Goal: Book appointment/travel/reservation

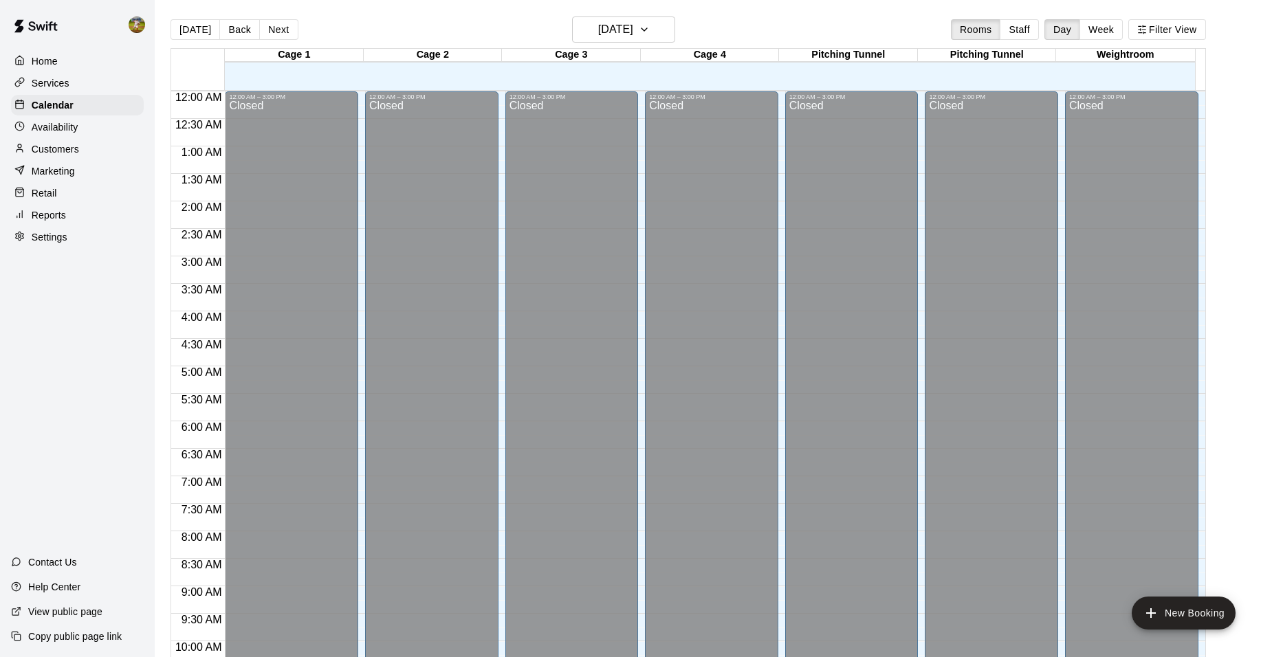
scroll to position [697, 0]
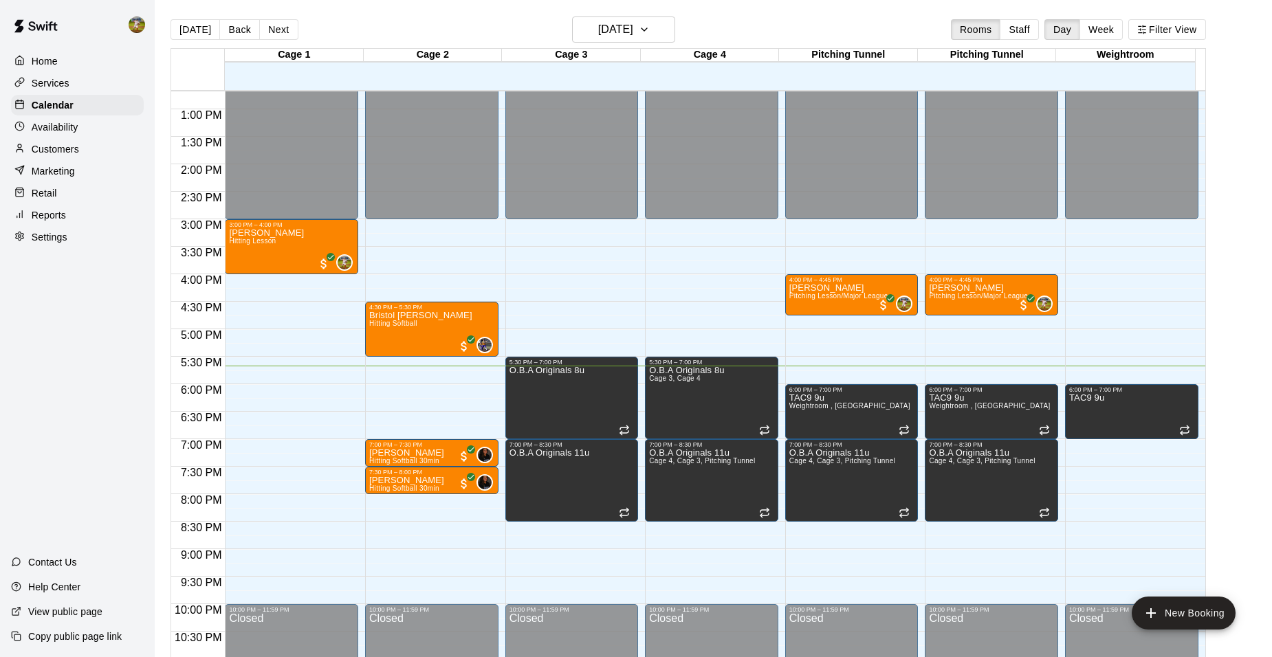
click at [67, 151] on p "Customers" at bounding box center [55, 149] width 47 height 14
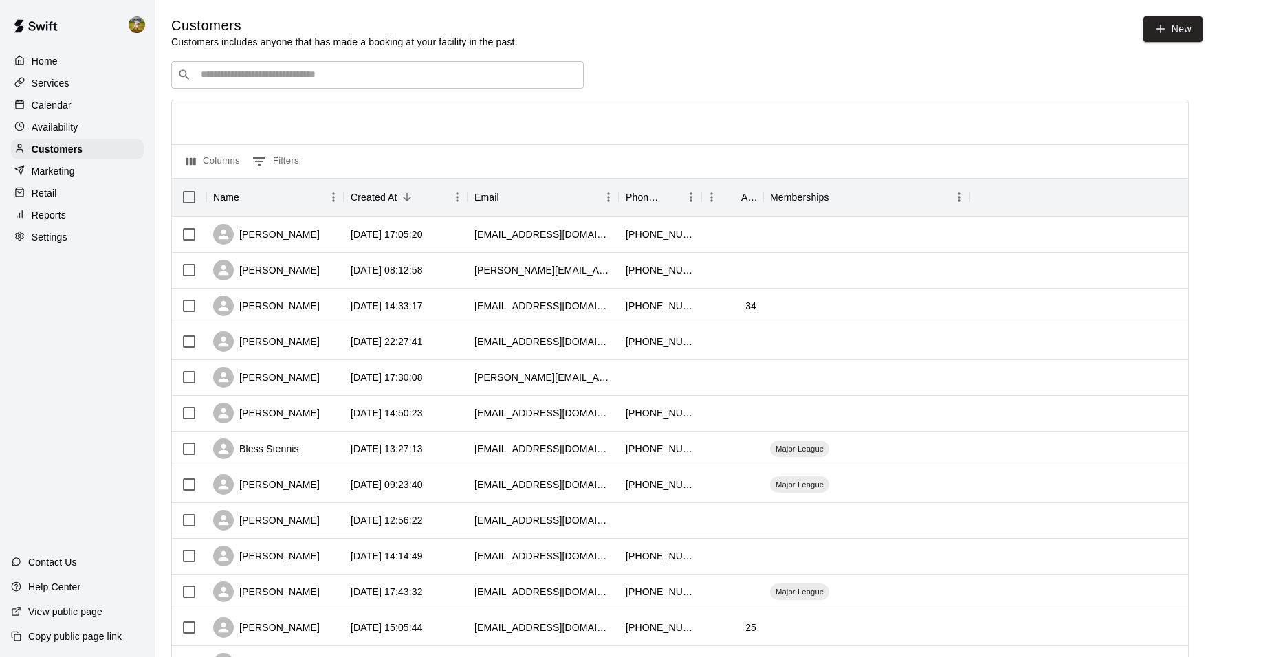
click at [64, 106] on p "Calendar" at bounding box center [52, 105] width 40 height 14
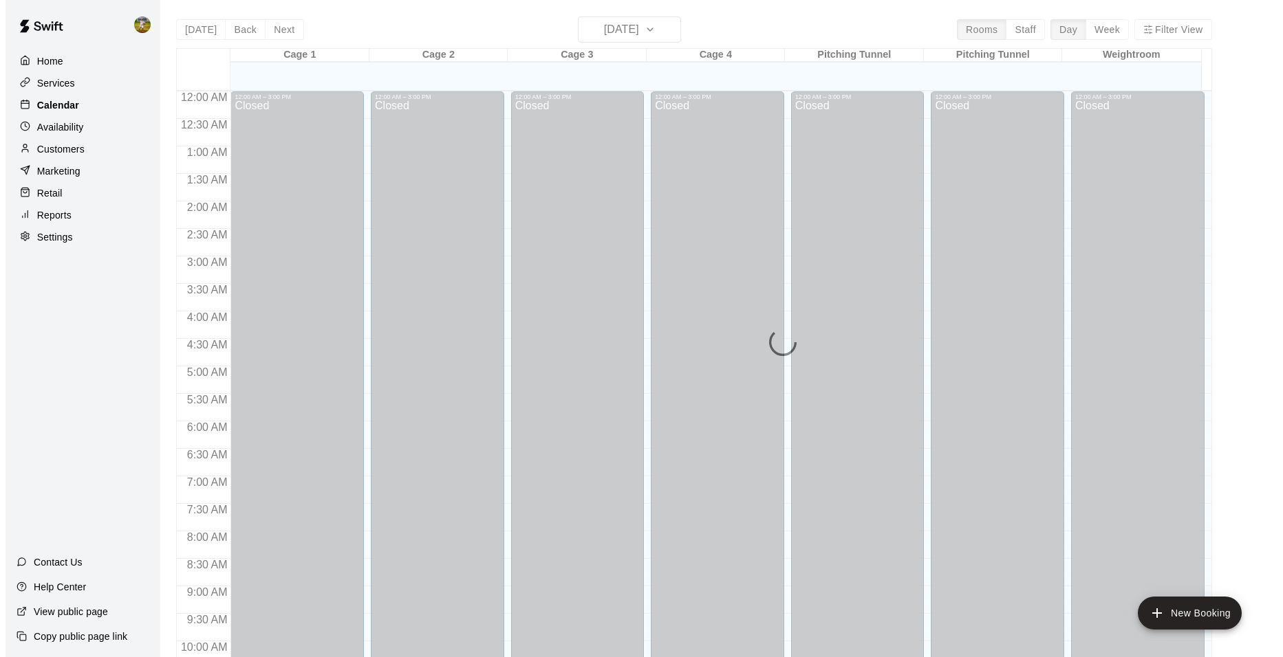
scroll to position [697, 0]
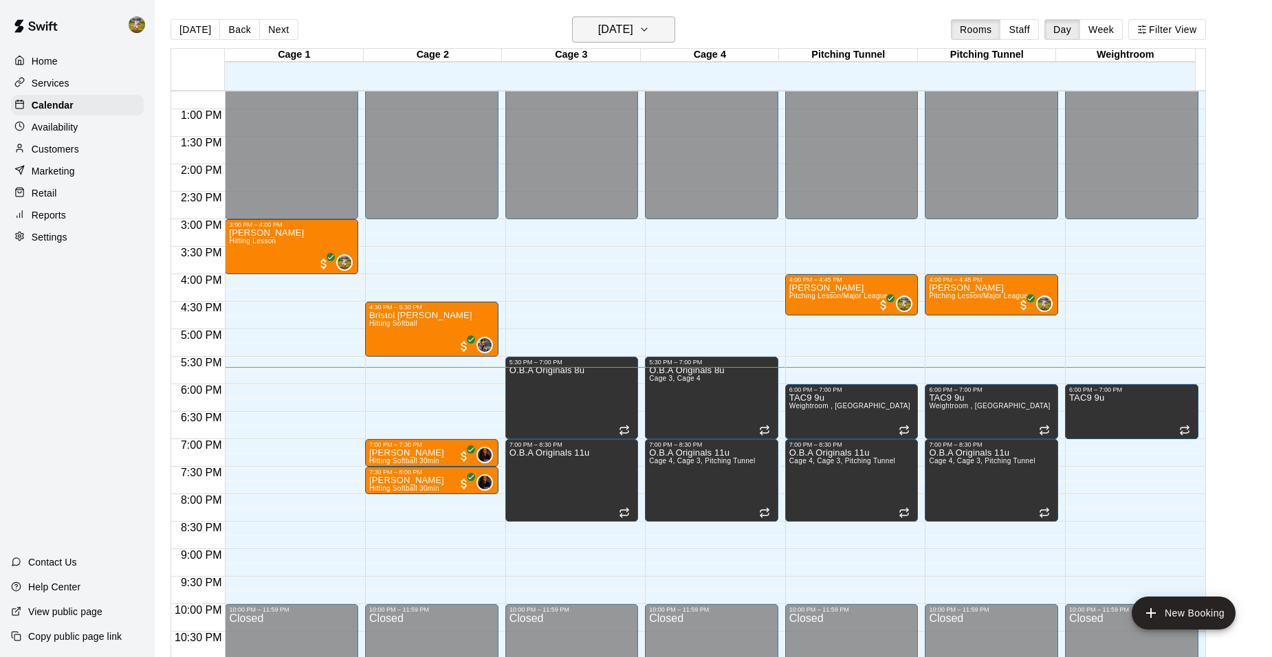
click at [616, 29] on h6 "[DATE]" at bounding box center [615, 29] width 35 height 19
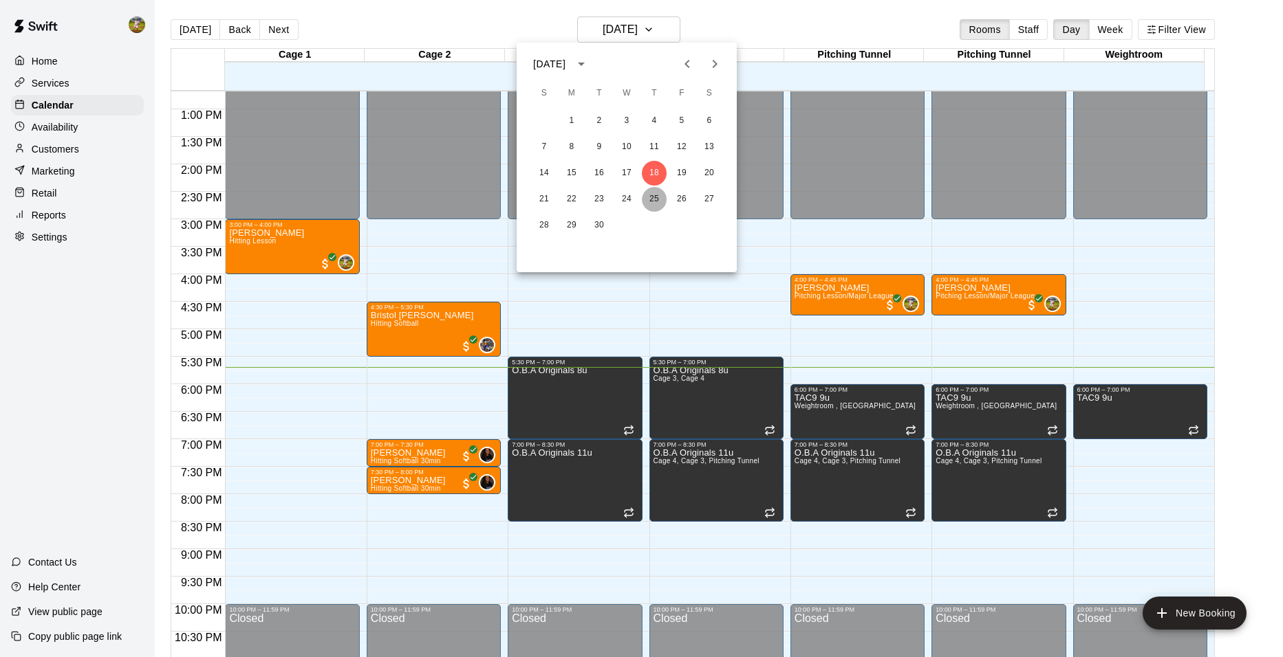
click at [651, 200] on button "25" at bounding box center [654, 199] width 25 height 25
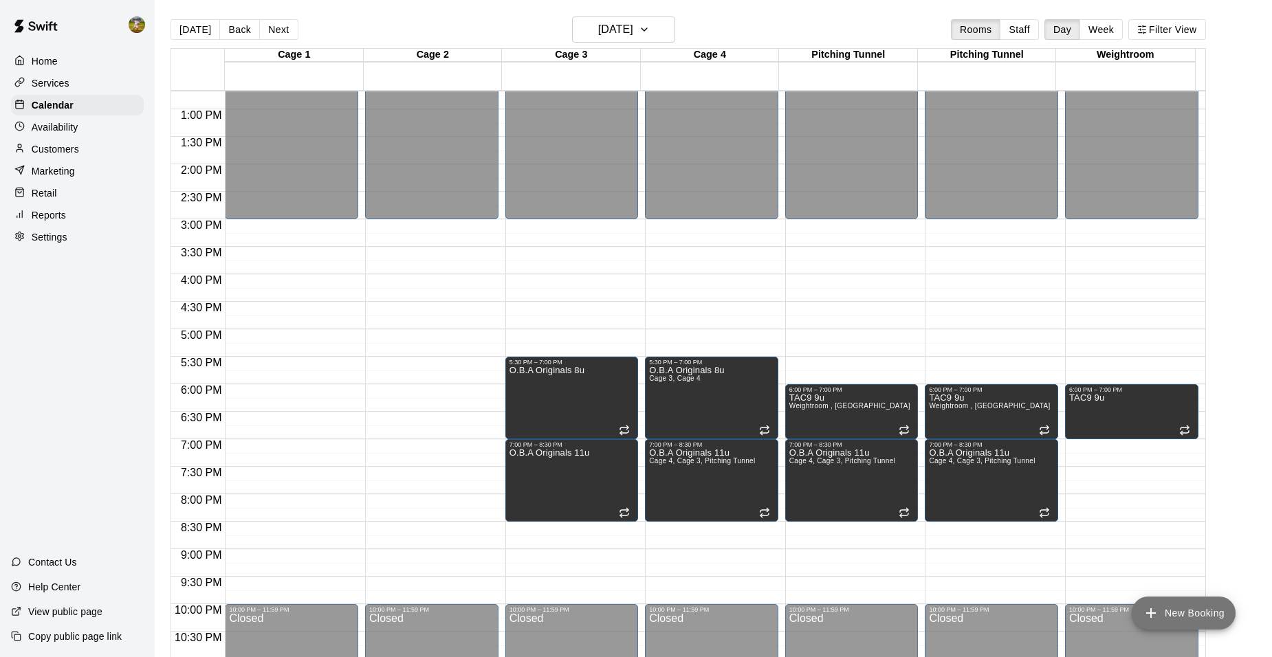
click at [1197, 608] on button "New Booking" at bounding box center [1184, 613] width 104 height 33
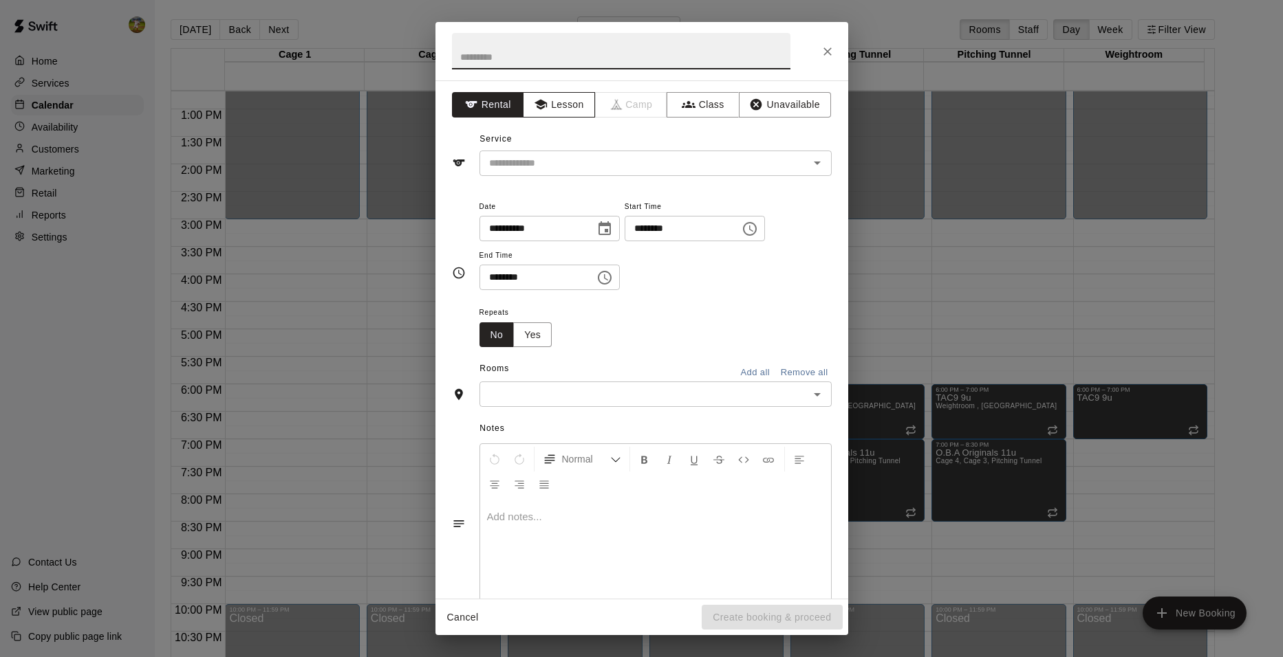
click at [572, 107] on button "Lesson" at bounding box center [559, 104] width 72 height 25
click at [602, 160] on input "text" at bounding box center [634, 163] width 303 height 17
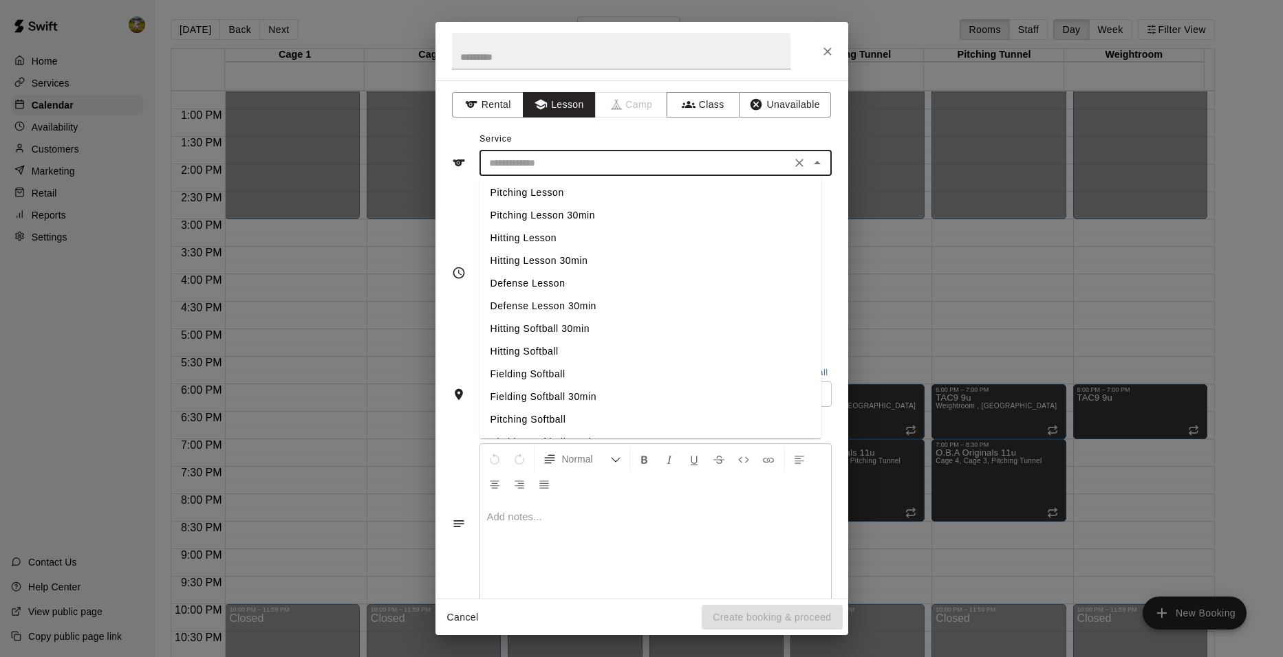
click at [536, 419] on li "Pitching Softball" at bounding box center [650, 420] width 342 height 23
type input "**********"
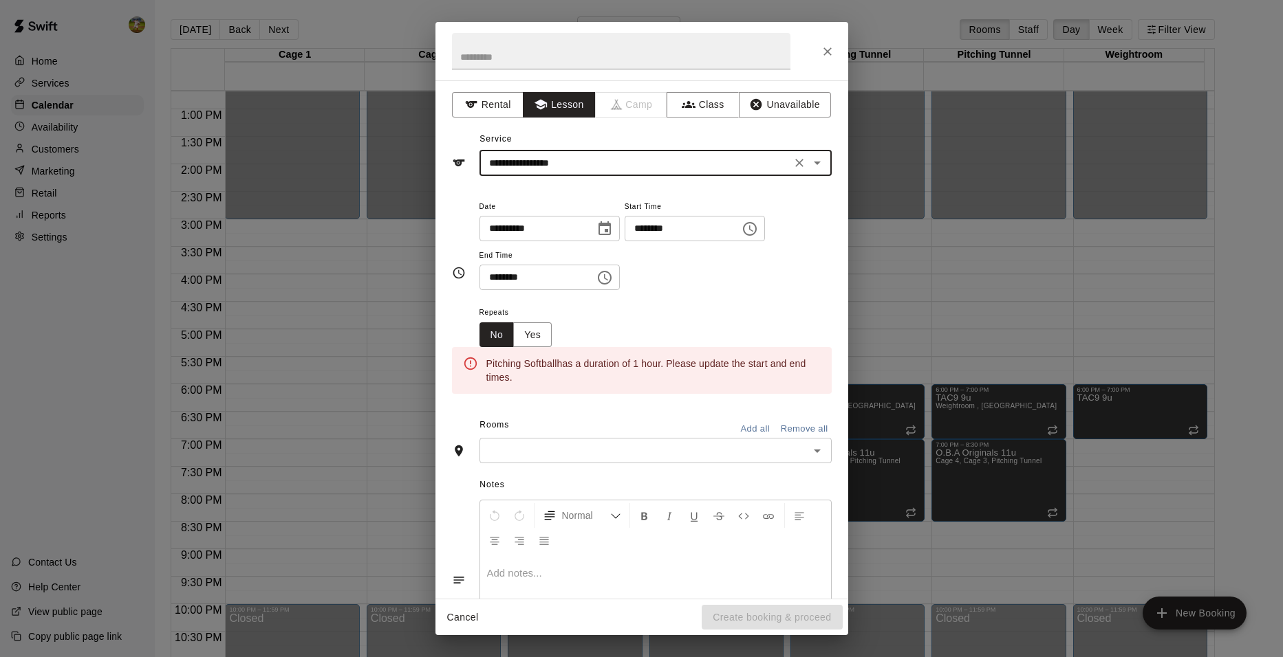
click at [757, 229] on icon "Choose time, selected time is 5:00 PM" at bounding box center [750, 229] width 14 height 14
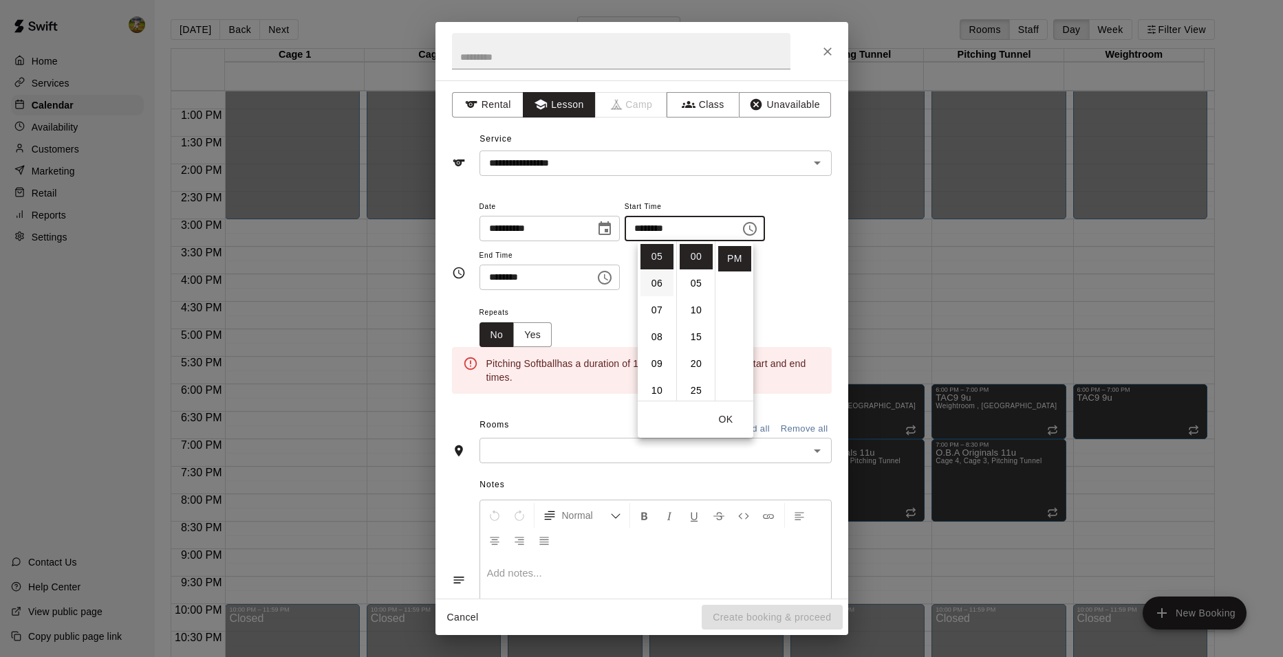
scroll to position [65, 0]
click at [655, 299] on li "04" at bounding box center [656, 298] width 33 height 25
click at [695, 335] on li "30" at bounding box center [695, 330] width 33 height 25
type input "********"
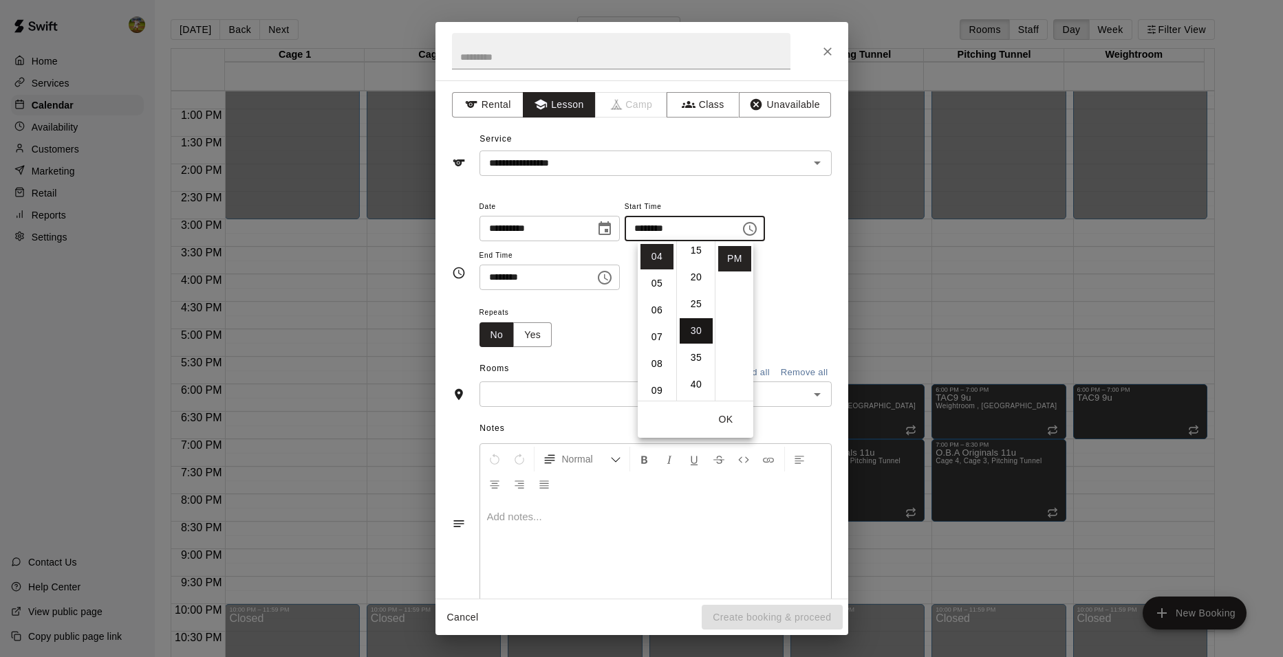
scroll to position [161, 0]
click at [585, 285] on input "********" at bounding box center [532, 277] width 106 height 25
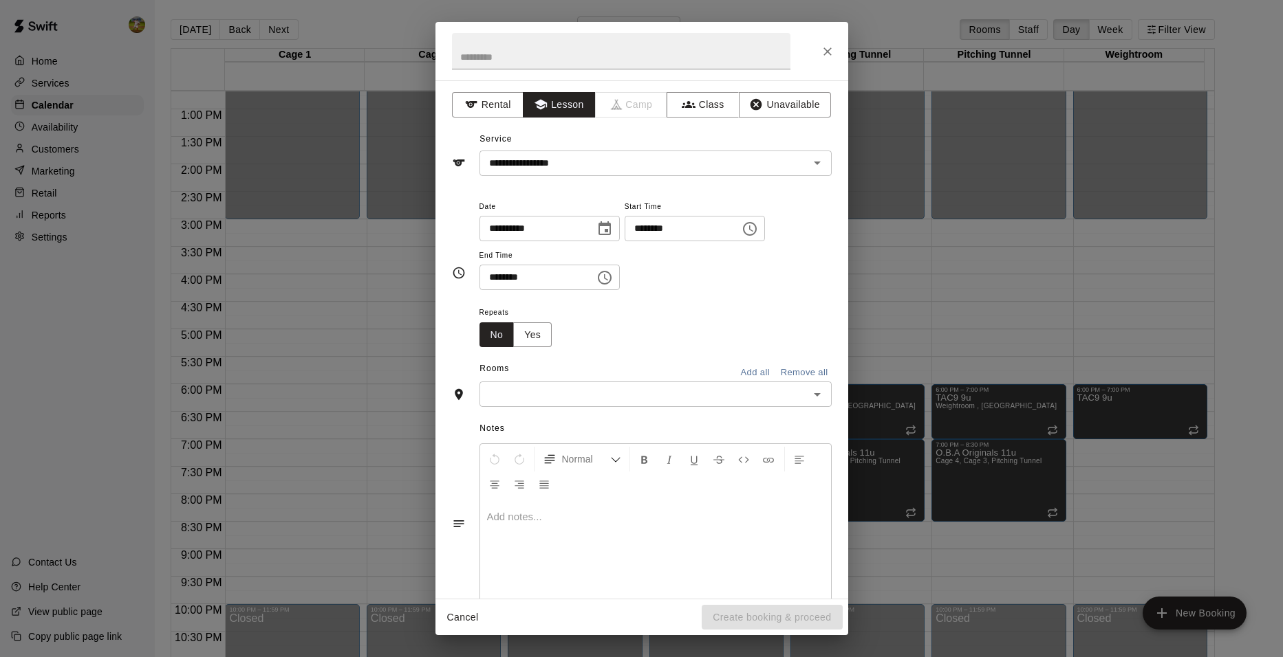
click at [697, 301] on div "**********" at bounding box center [655, 251] width 352 height 107
click at [646, 393] on input "text" at bounding box center [643, 394] width 321 height 17
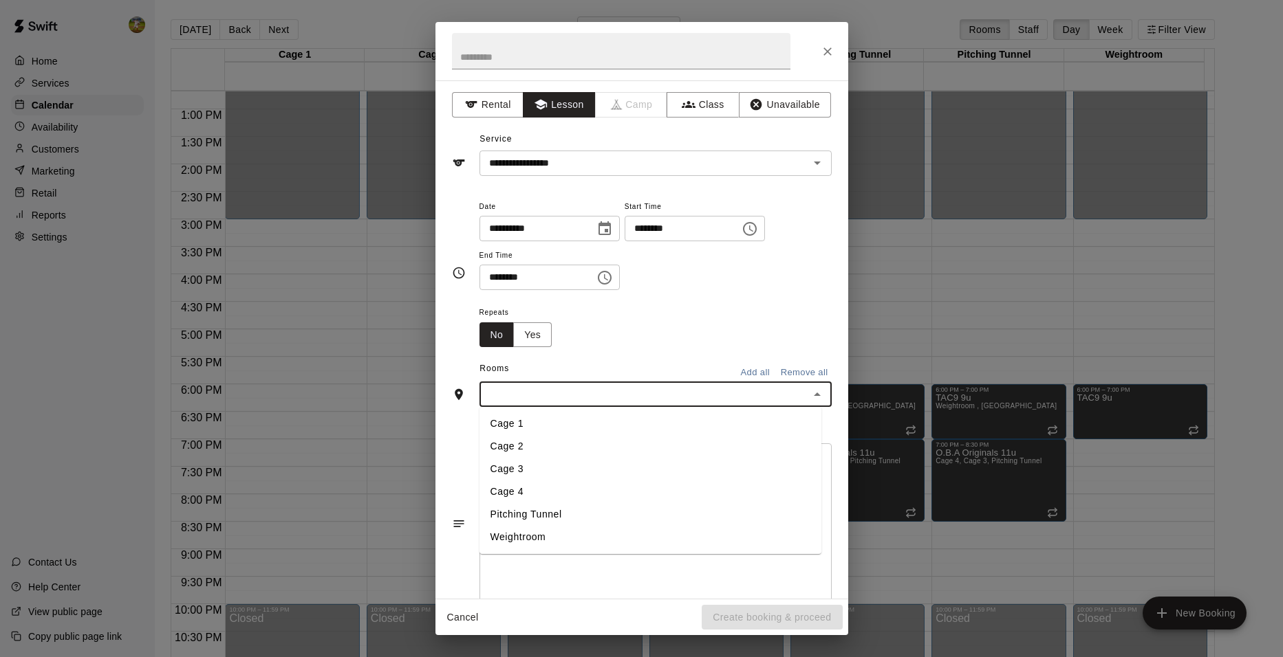
click at [602, 510] on li "Pitching Tunnel" at bounding box center [650, 514] width 342 height 23
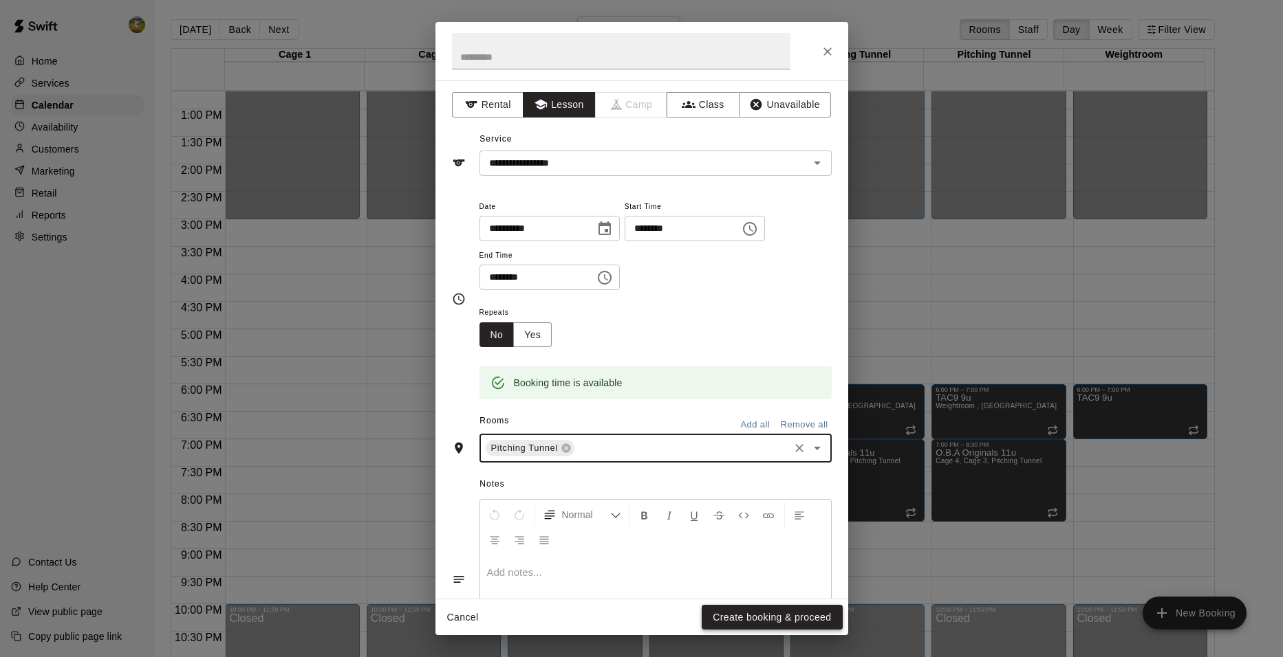
click at [761, 610] on button "Create booking & proceed" at bounding box center [771, 617] width 140 height 25
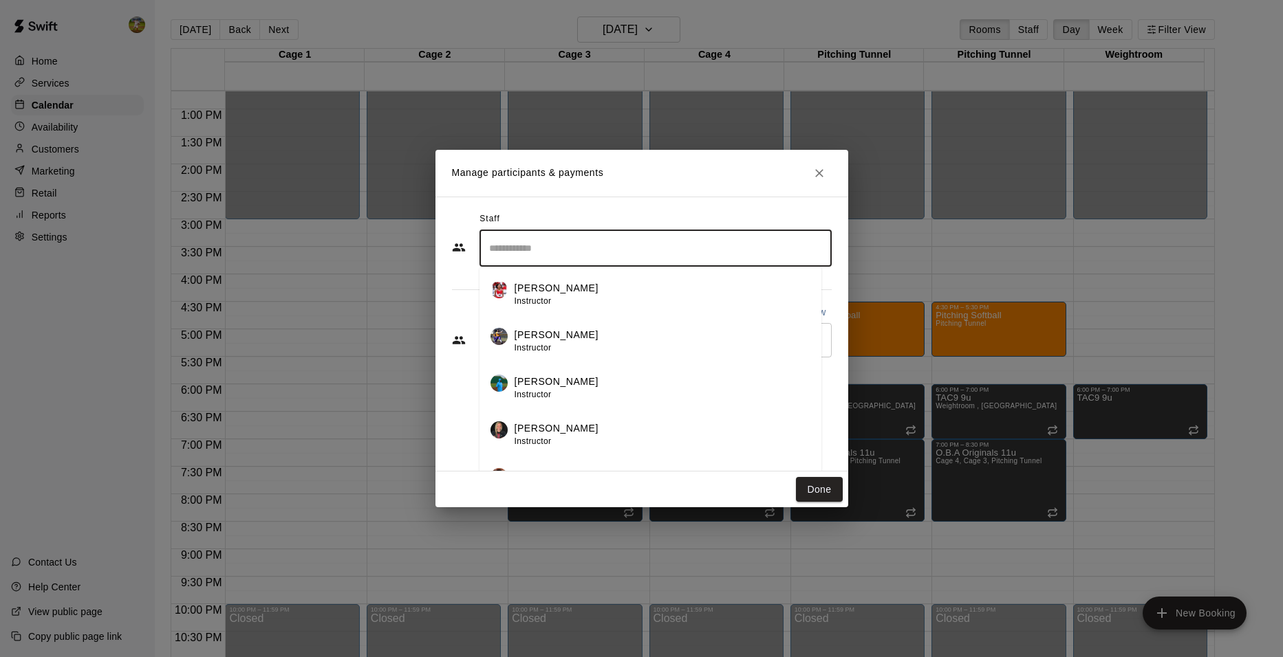
click at [554, 257] on input "Search staff" at bounding box center [656, 249] width 340 height 24
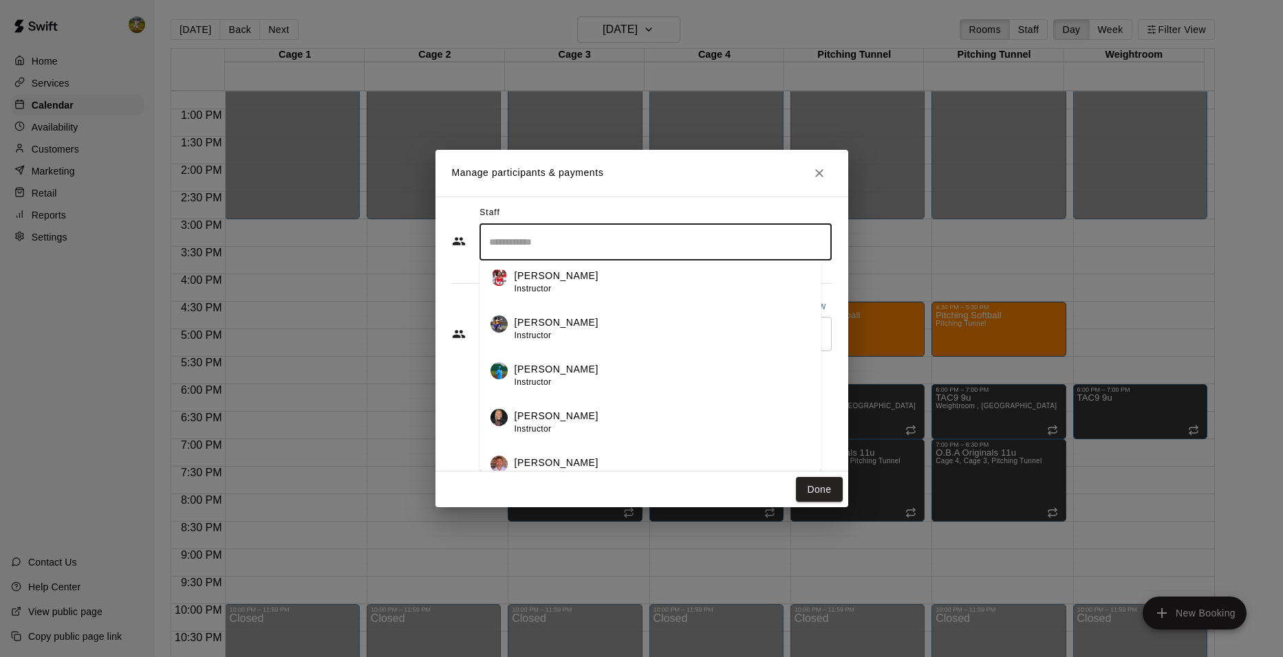
scroll to position [0, 0]
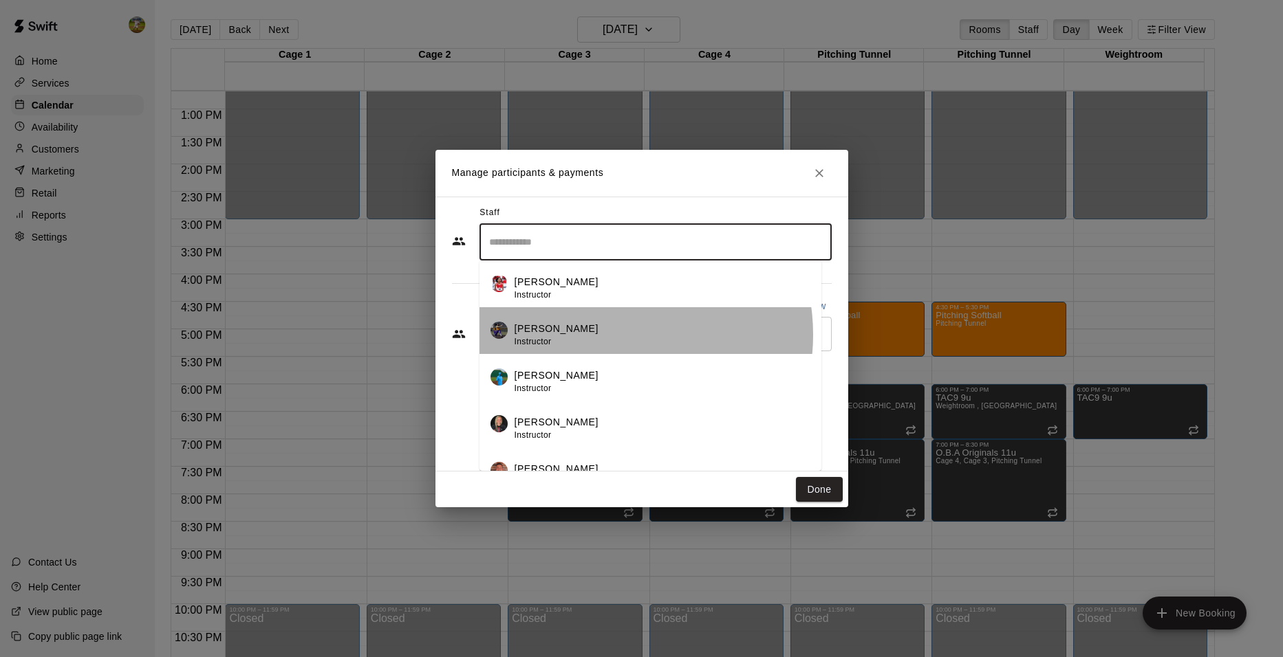
click at [612, 335] on div "[PERSON_NAME] Instructor" at bounding box center [662, 335] width 296 height 27
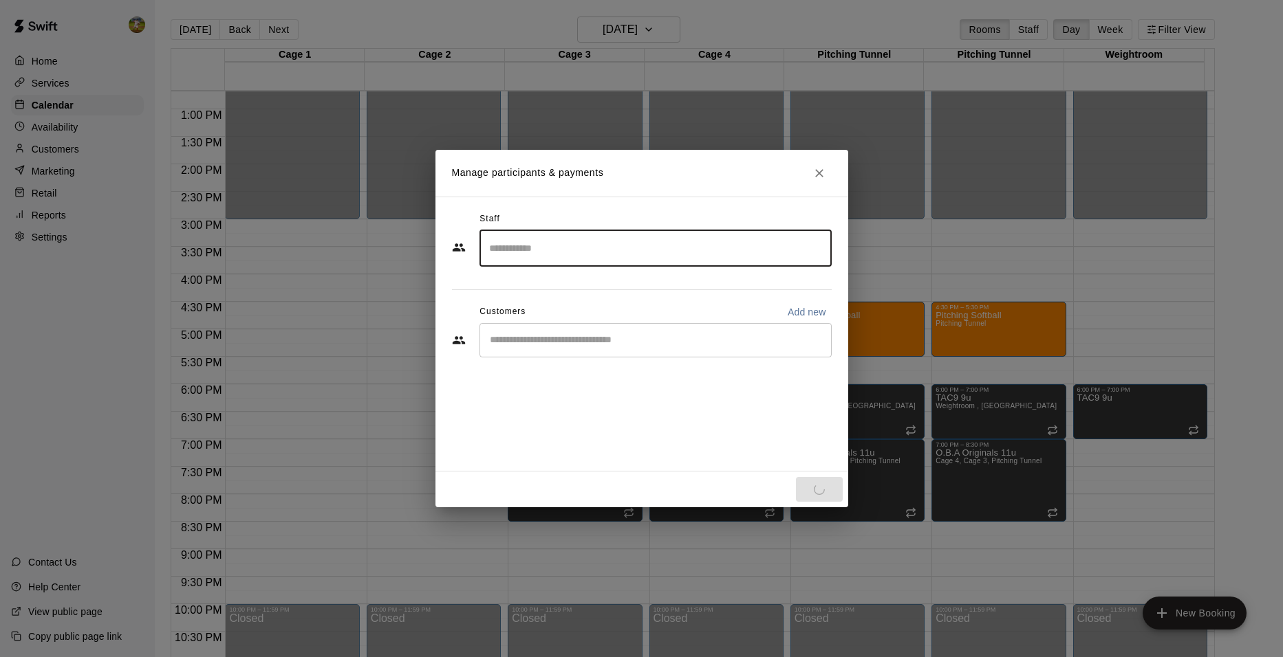
click at [612, 344] on input "Start typing to search customers..." at bounding box center [656, 341] width 340 height 14
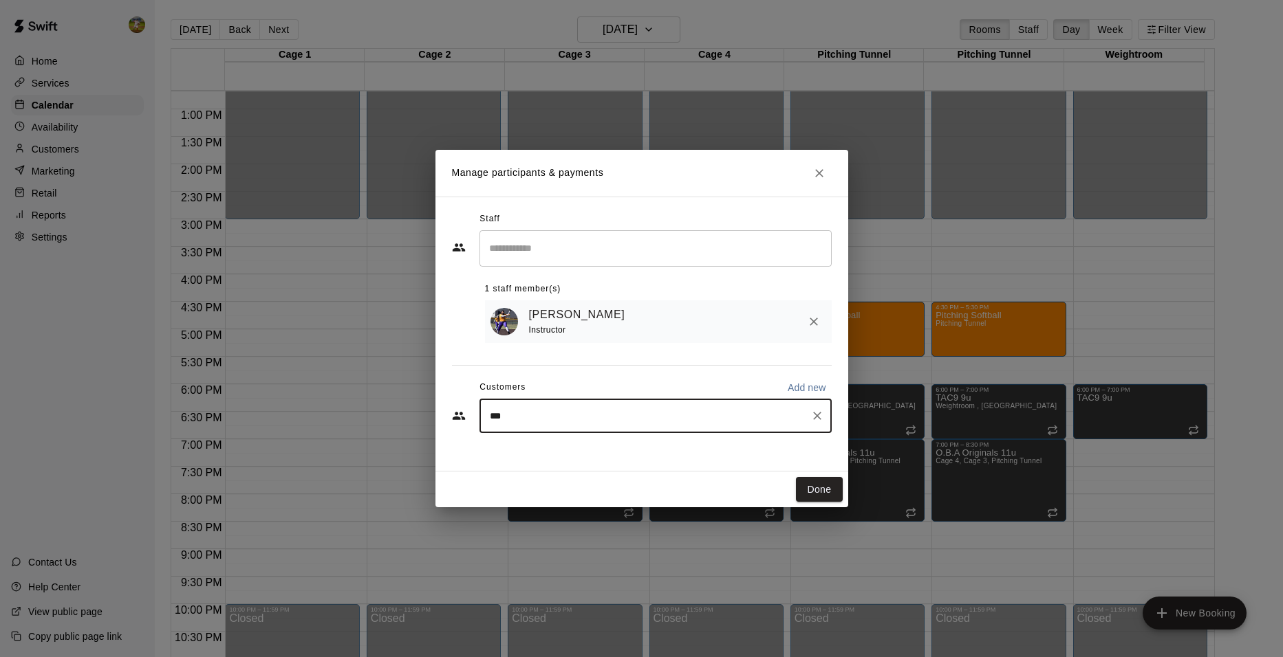
type input "****"
click at [610, 457] on div "Bristol [PERSON_NAME] [EMAIL_ADDRESS][DOMAIN_NAME]" at bounding box center [592, 458] width 148 height 30
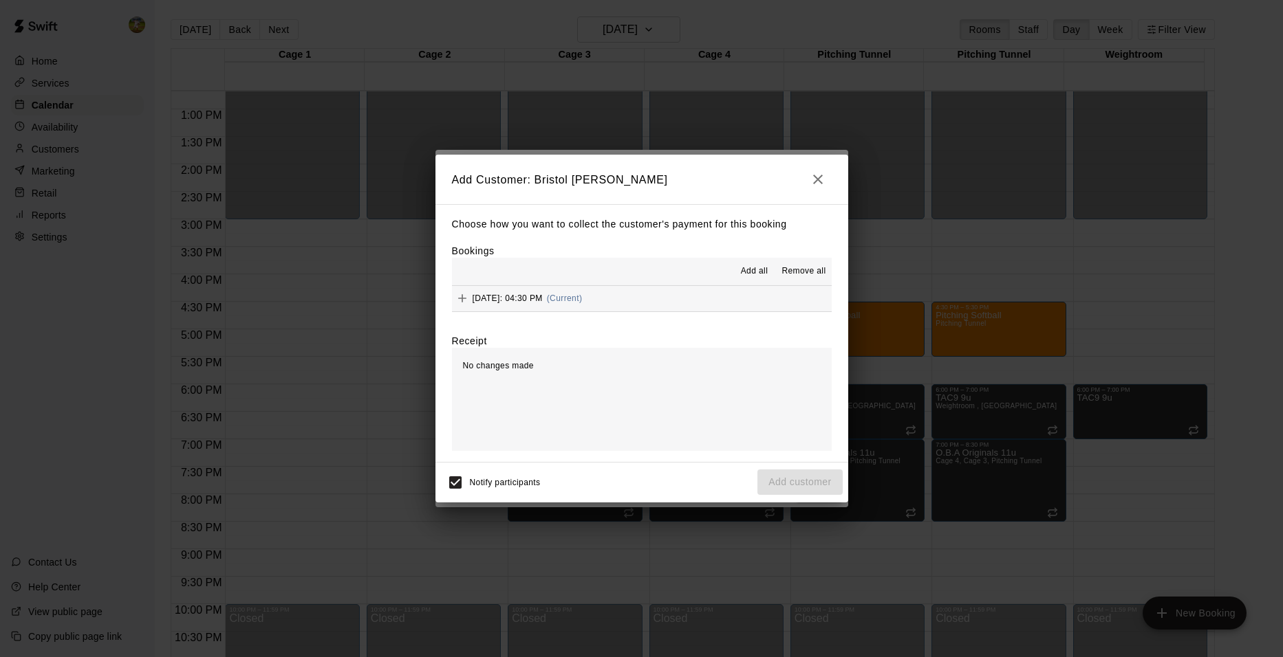
click at [583, 298] on span "(Current)" at bounding box center [565, 299] width 36 height 10
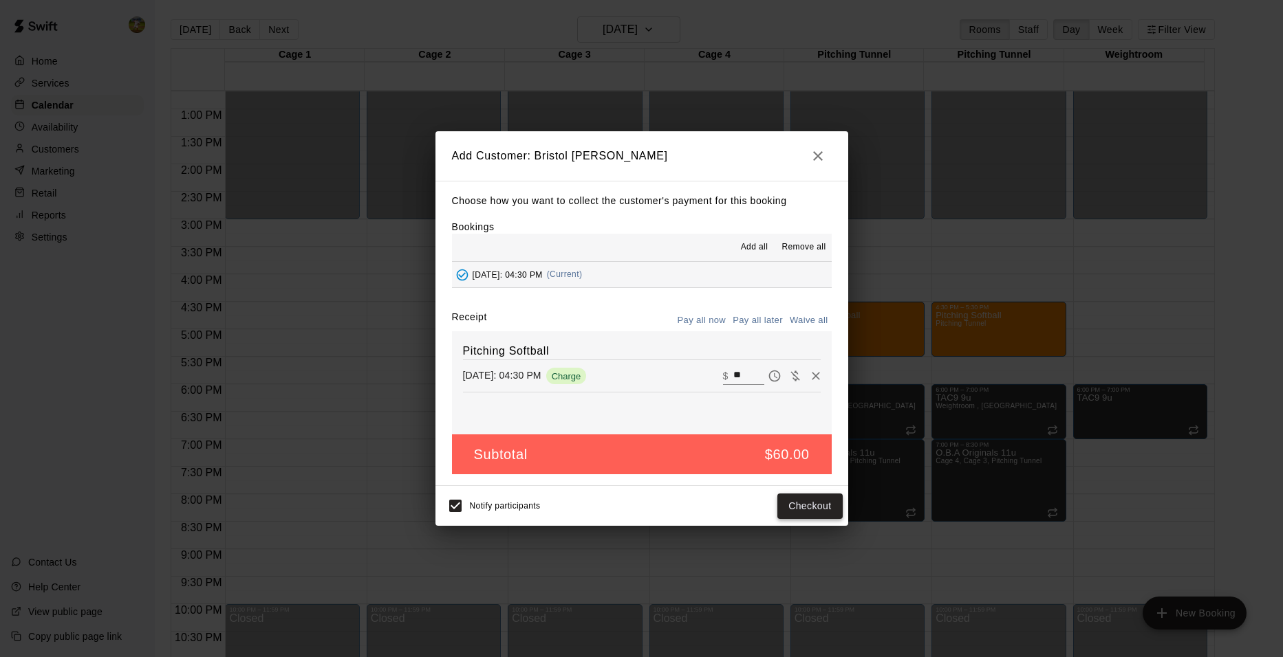
click at [805, 510] on button "Checkout" at bounding box center [809, 506] width 65 height 25
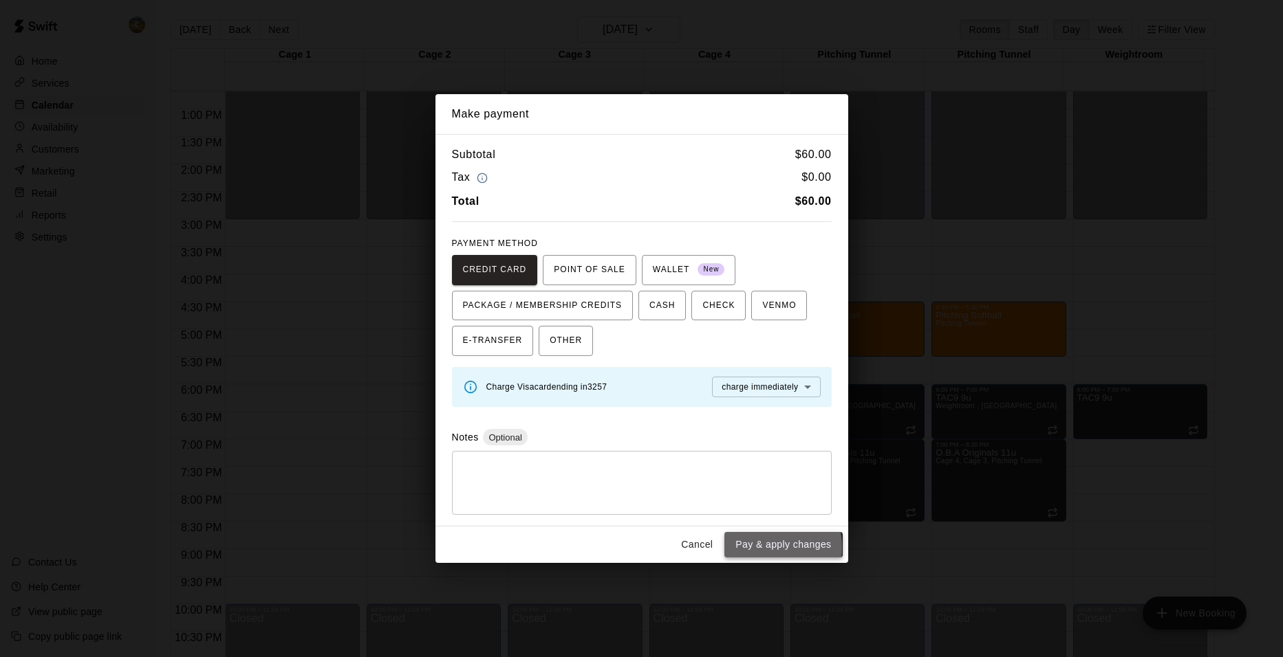
click at [755, 548] on button "Pay & apply changes" at bounding box center [783, 544] width 118 height 25
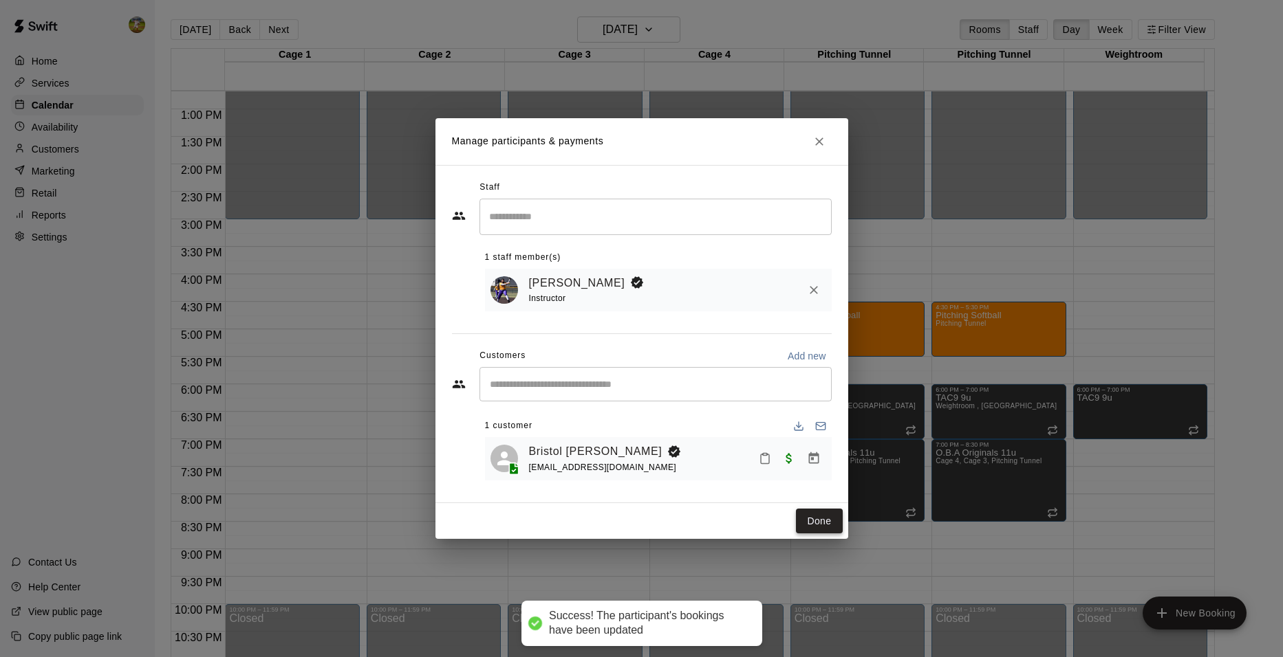
click at [813, 519] on button "Done" at bounding box center [819, 521] width 46 height 25
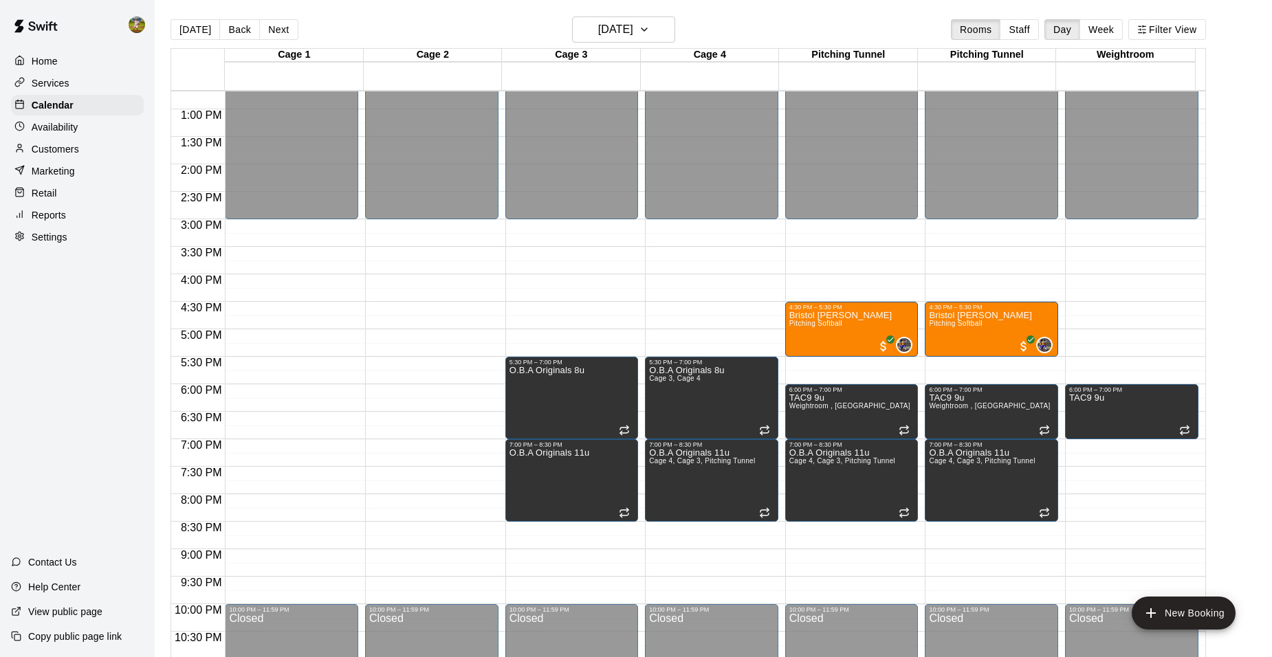
click at [58, 287] on div "Home Services Calendar Availability Customers Marketing Retail Reports Settings…" at bounding box center [77, 328] width 155 height 657
click at [91, 155] on div "Customers" at bounding box center [77, 149] width 133 height 21
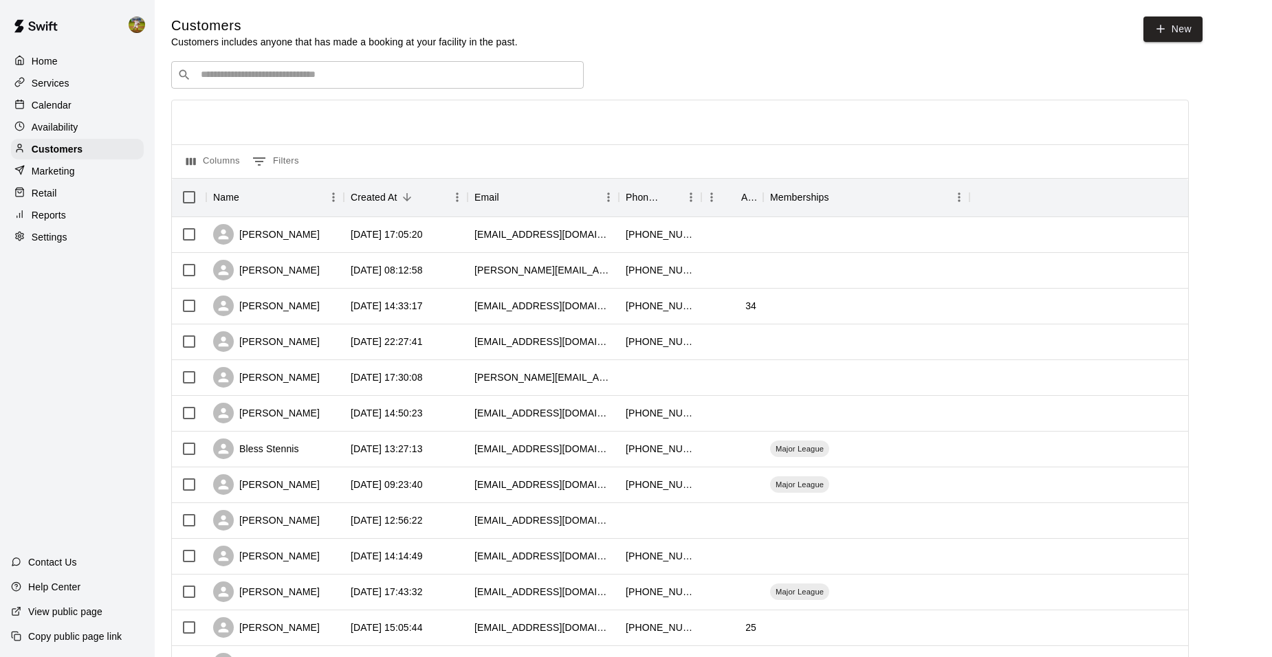
click at [69, 107] on p "Calendar" at bounding box center [52, 105] width 40 height 14
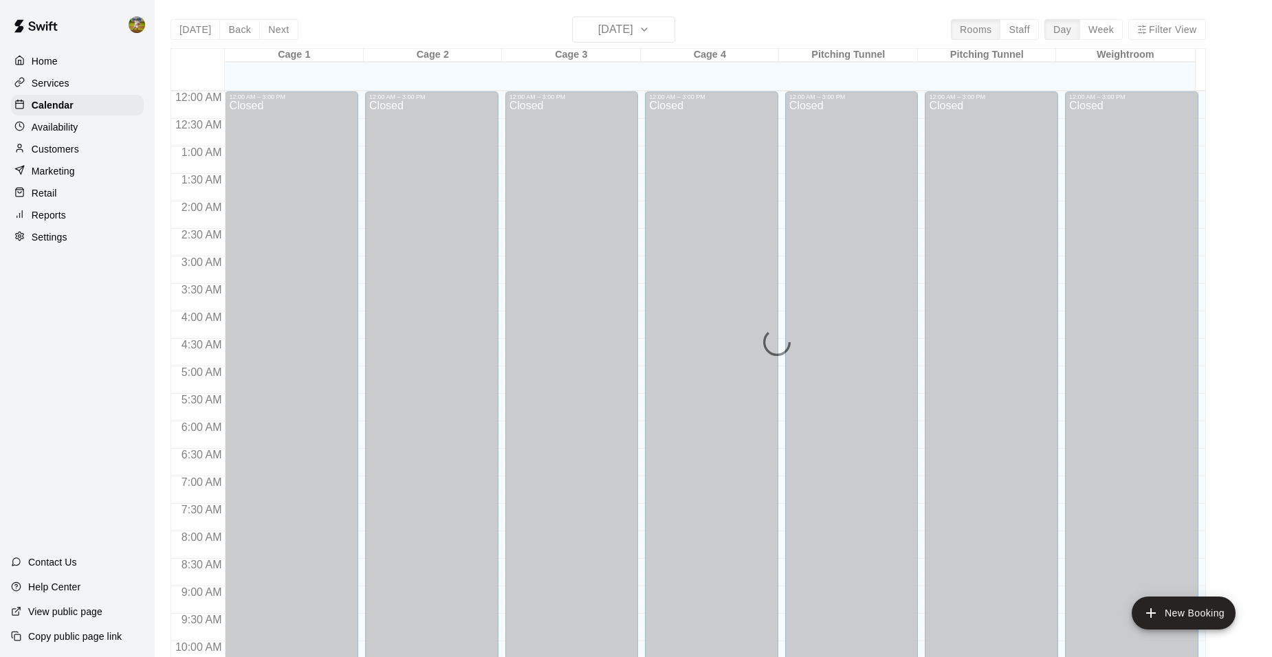
scroll to position [697, 0]
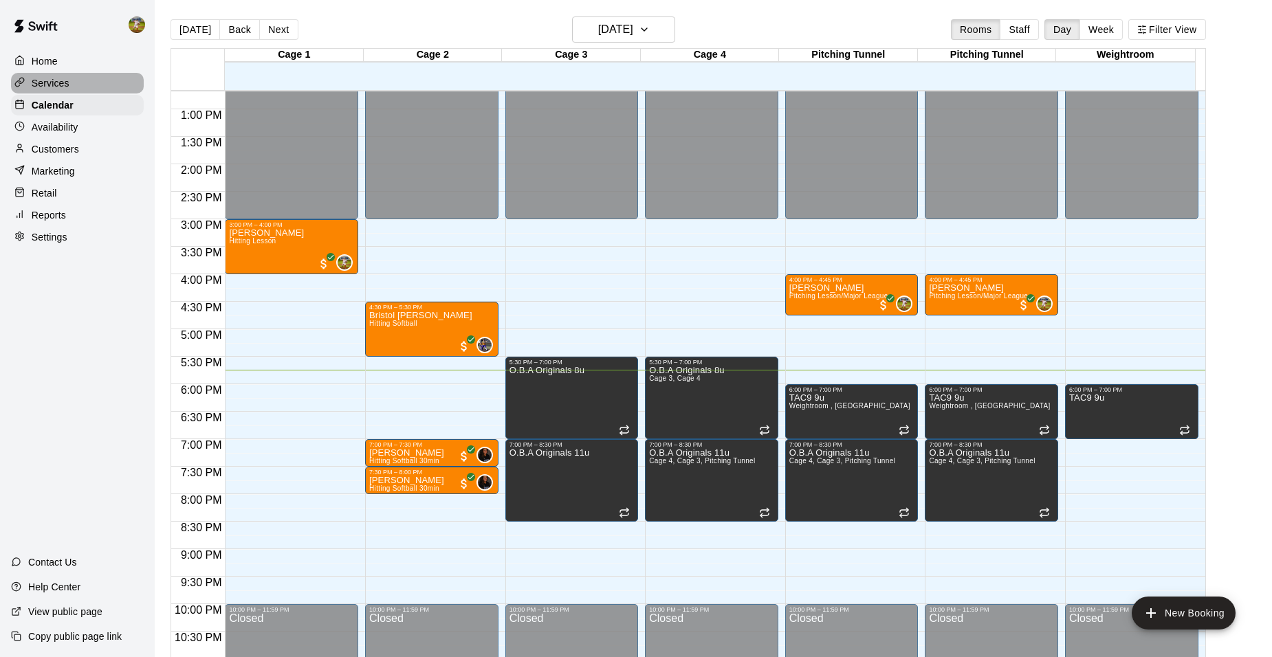
click at [69, 83] on div "Services" at bounding box center [77, 83] width 133 height 21
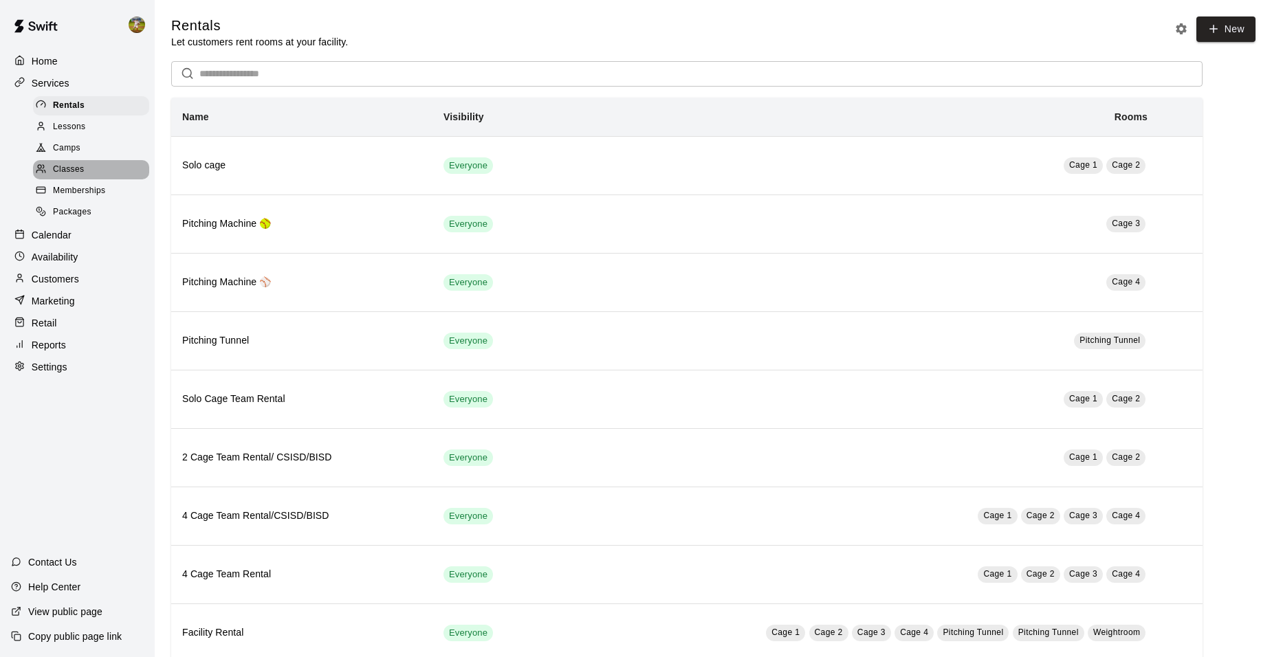
click at [75, 175] on span "Classes" at bounding box center [68, 170] width 31 height 14
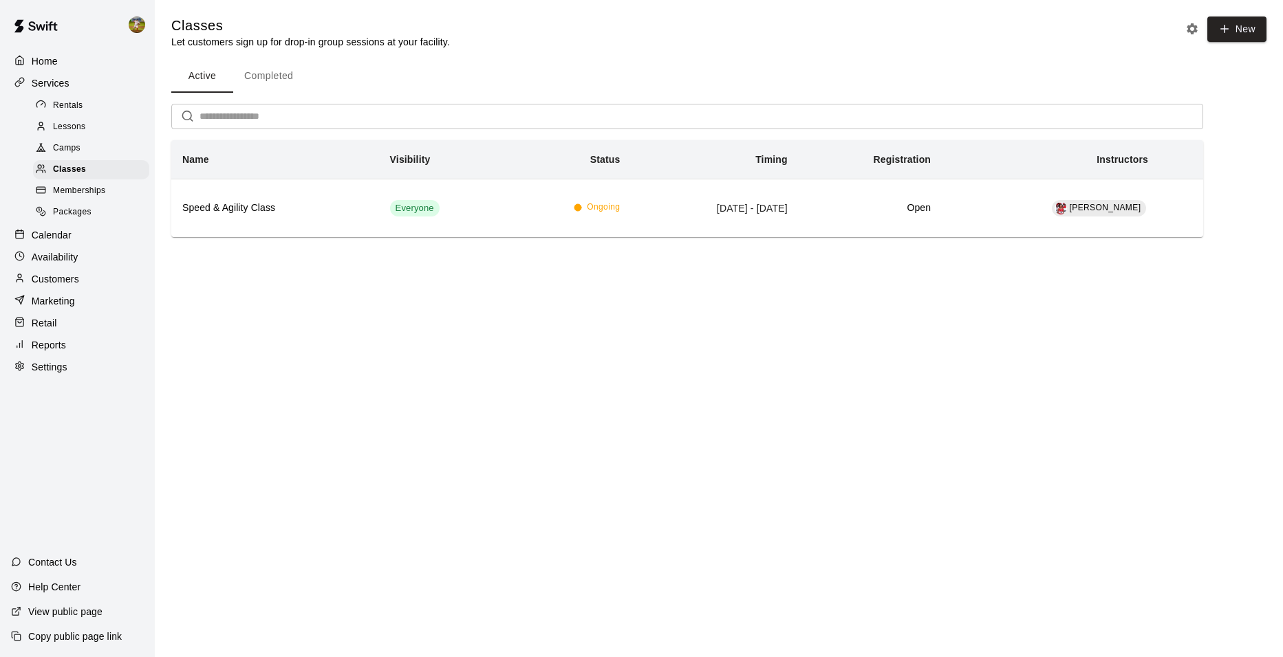
click at [80, 85] on div "Services" at bounding box center [77, 83] width 133 height 21
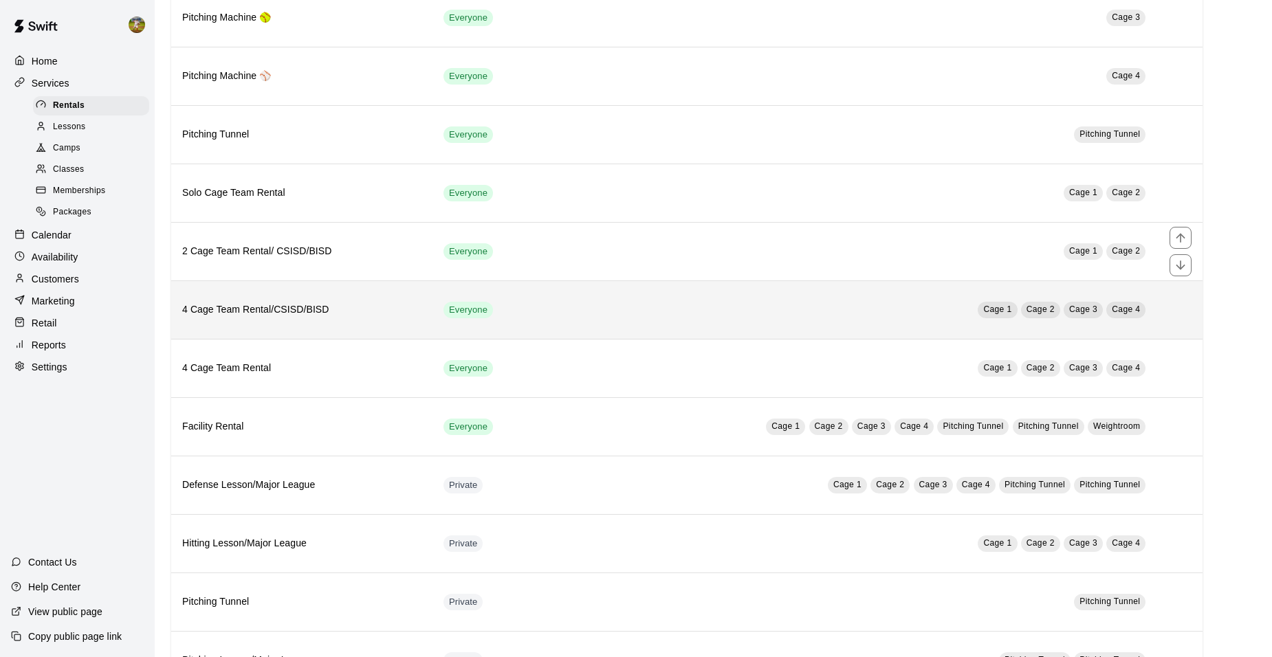
scroll to position [268, 0]
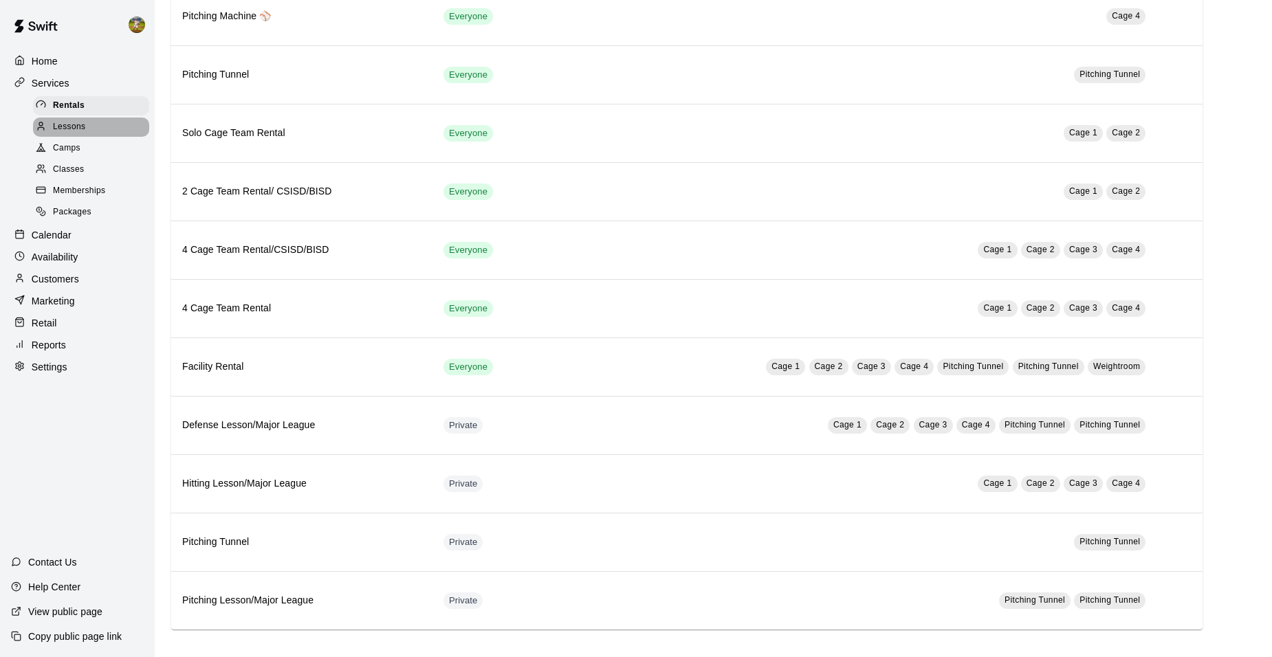
click at [84, 132] on span "Lessons" at bounding box center [69, 127] width 33 height 14
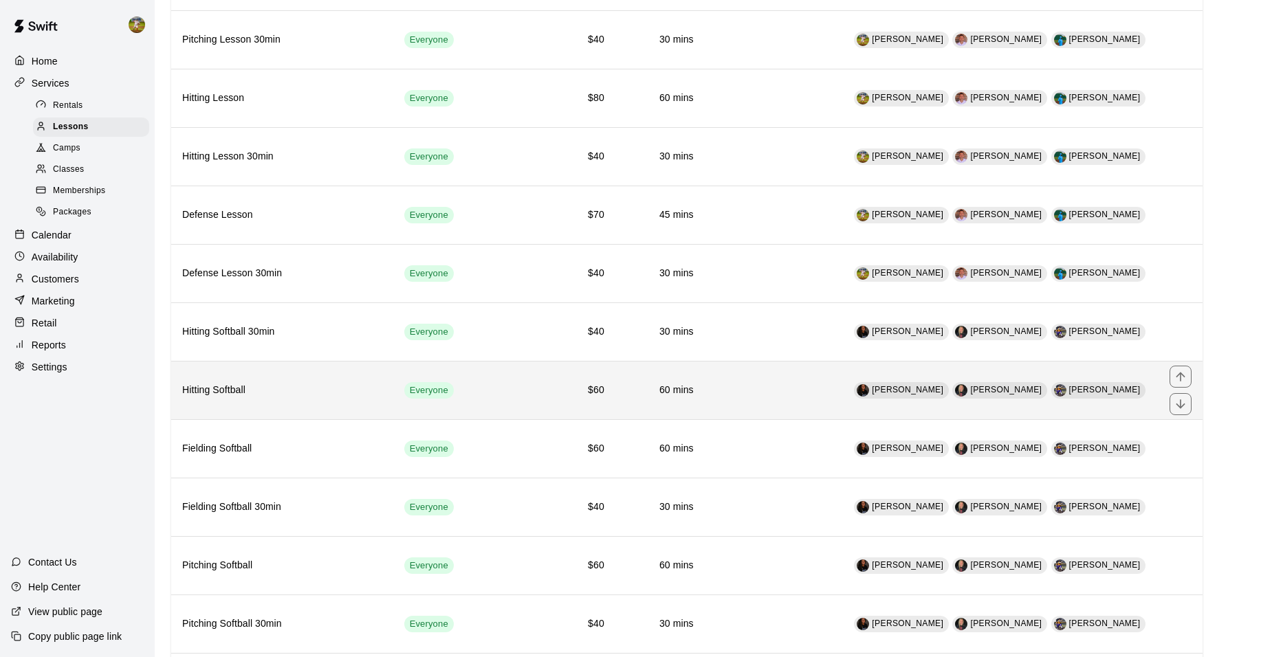
scroll to position [206, 0]
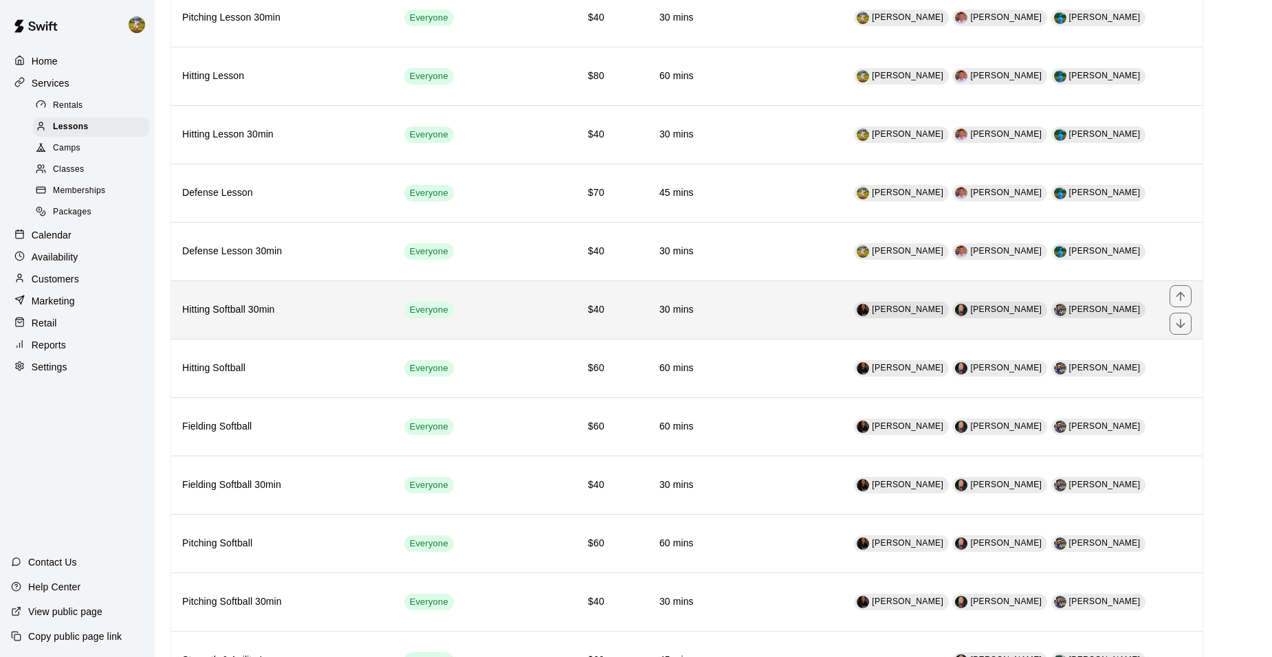
click at [762, 298] on td "[PERSON_NAME] [PERSON_NAME] [PERSON_NAME]" at bounding box center [932, 310] width 454 height 58
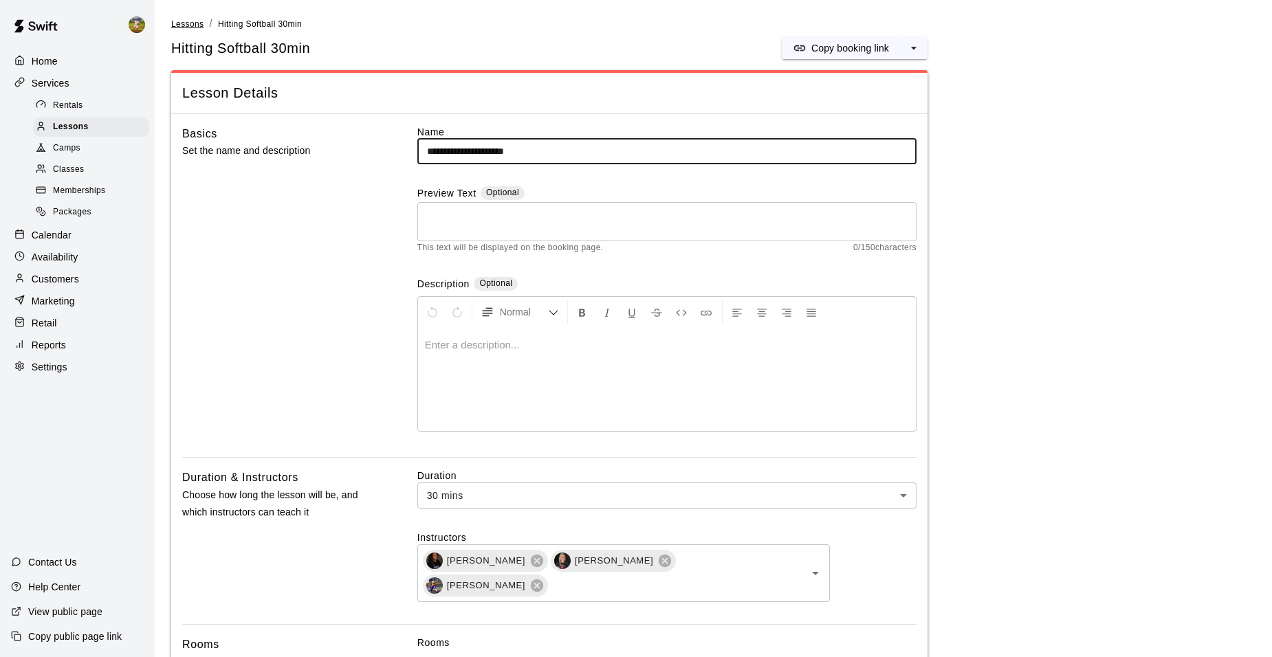
click at [194, 19] on span "Lessons" at bounding box center [187, 24] width 33 height 10
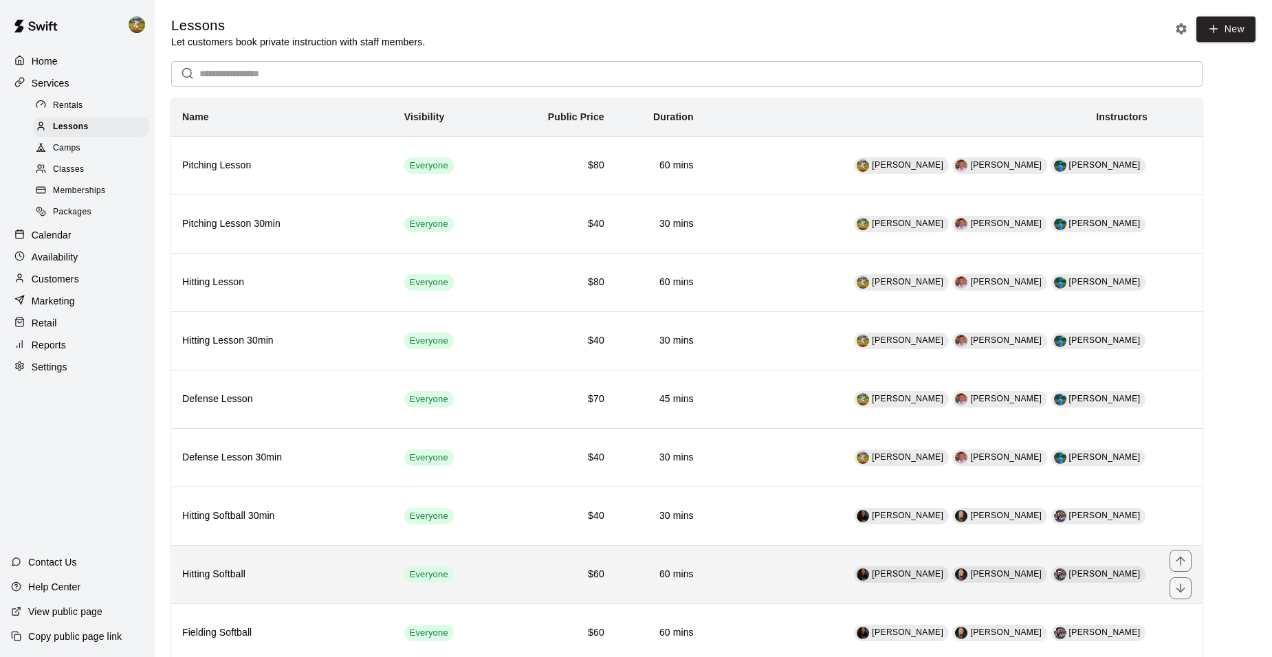
click at [503, 578] on td "Everyone" at bounding box center [448, 574] width 110 height 58
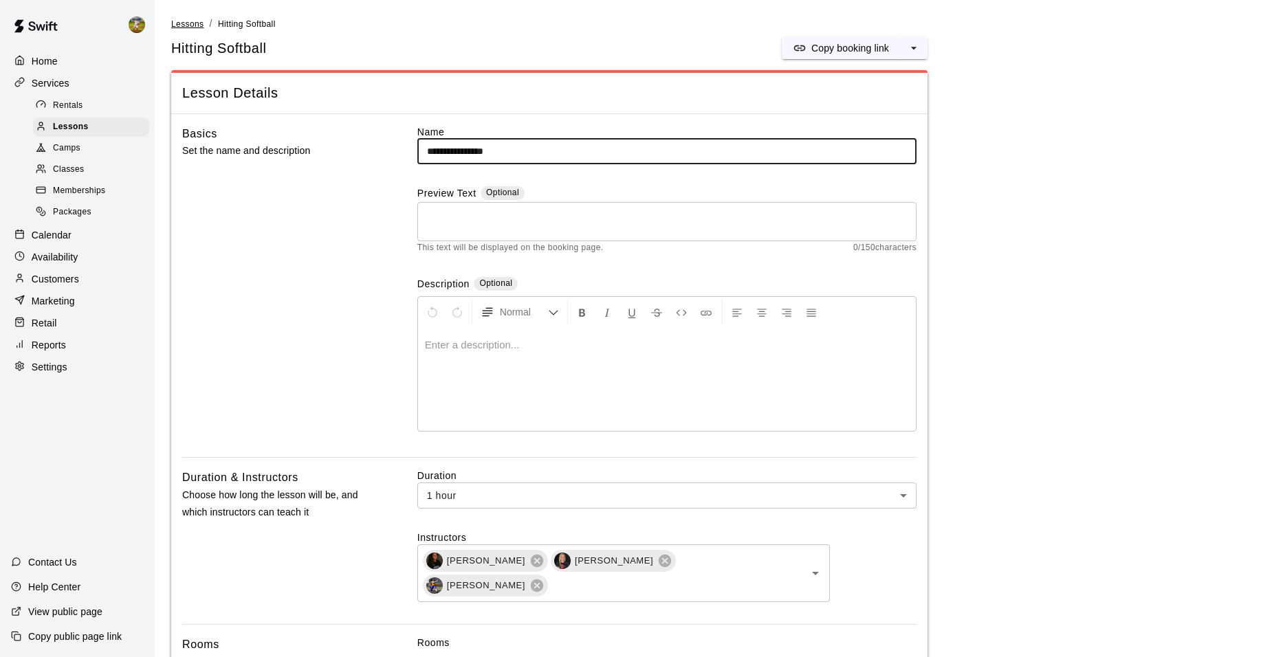
click at [192, 21] on span "Lessons" at bounding box center [187, 24] width 33 height 10
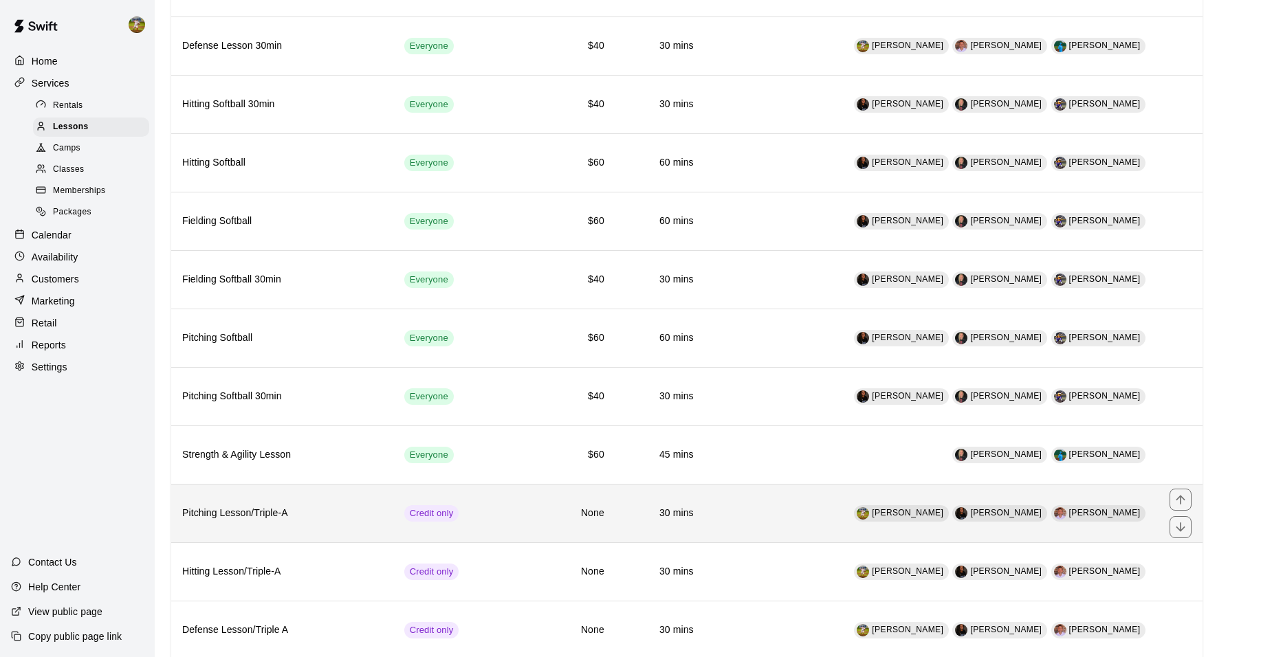
scroll to position [413, 0]
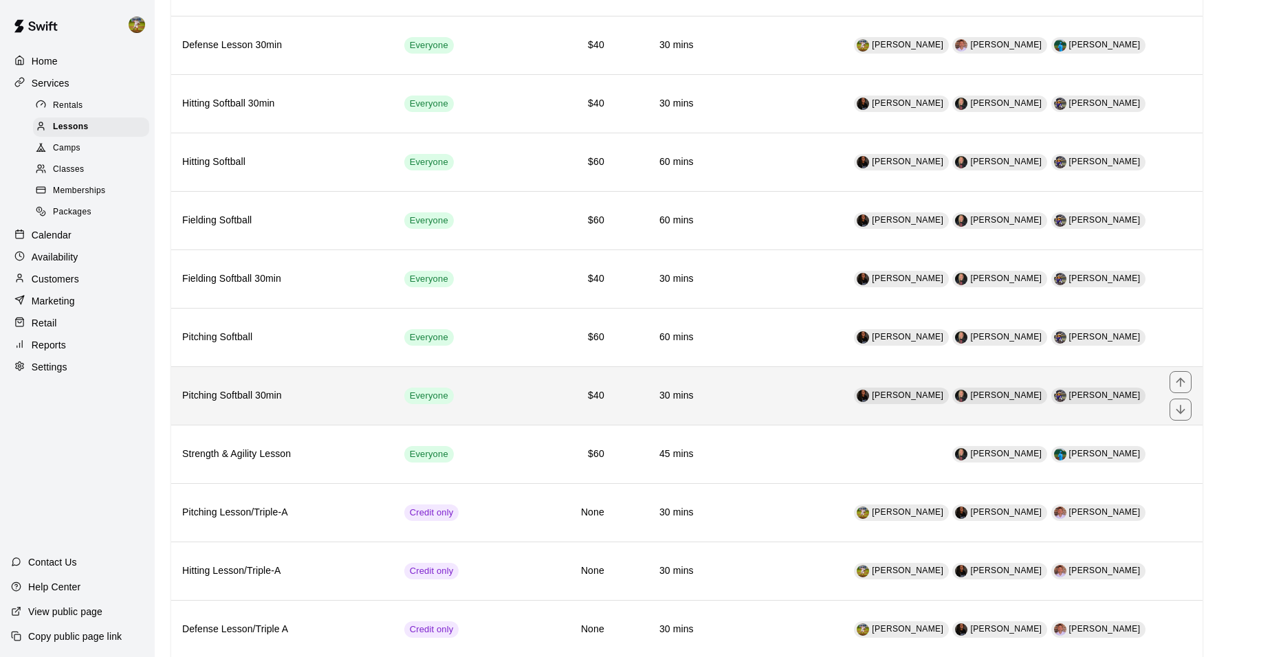
click at [512, 390] on td "$40" at bounding box center [559, 396] width 112 height 58
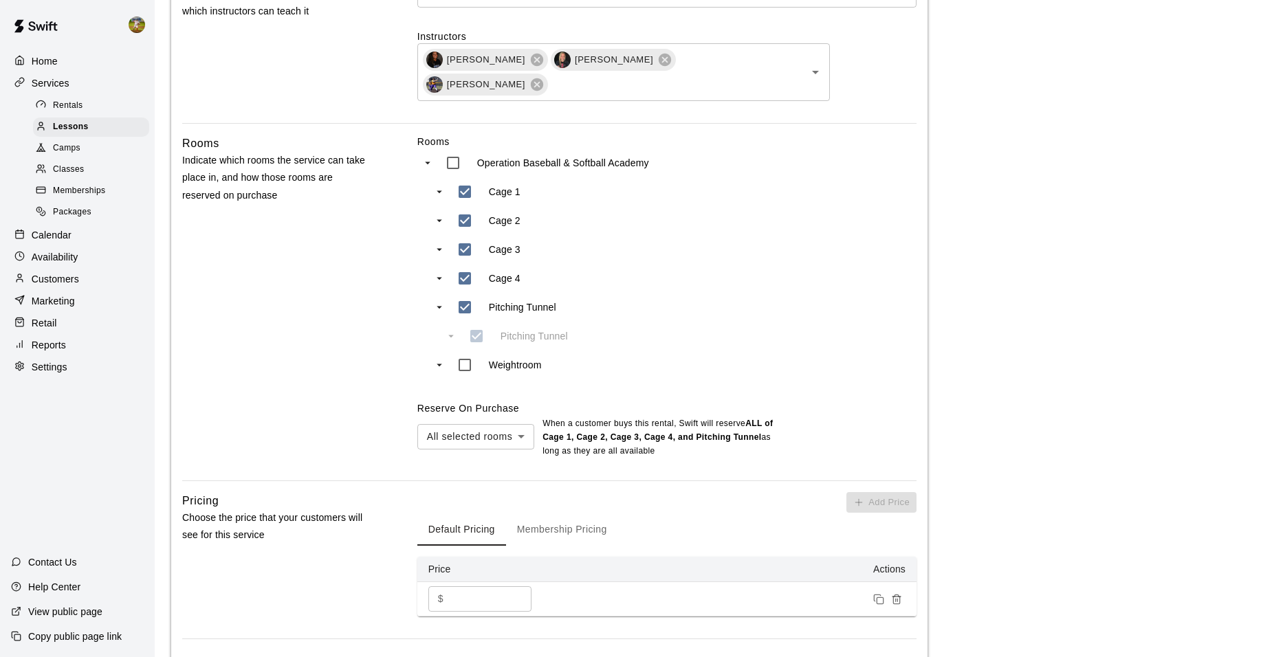
scroll to position [757, 0]
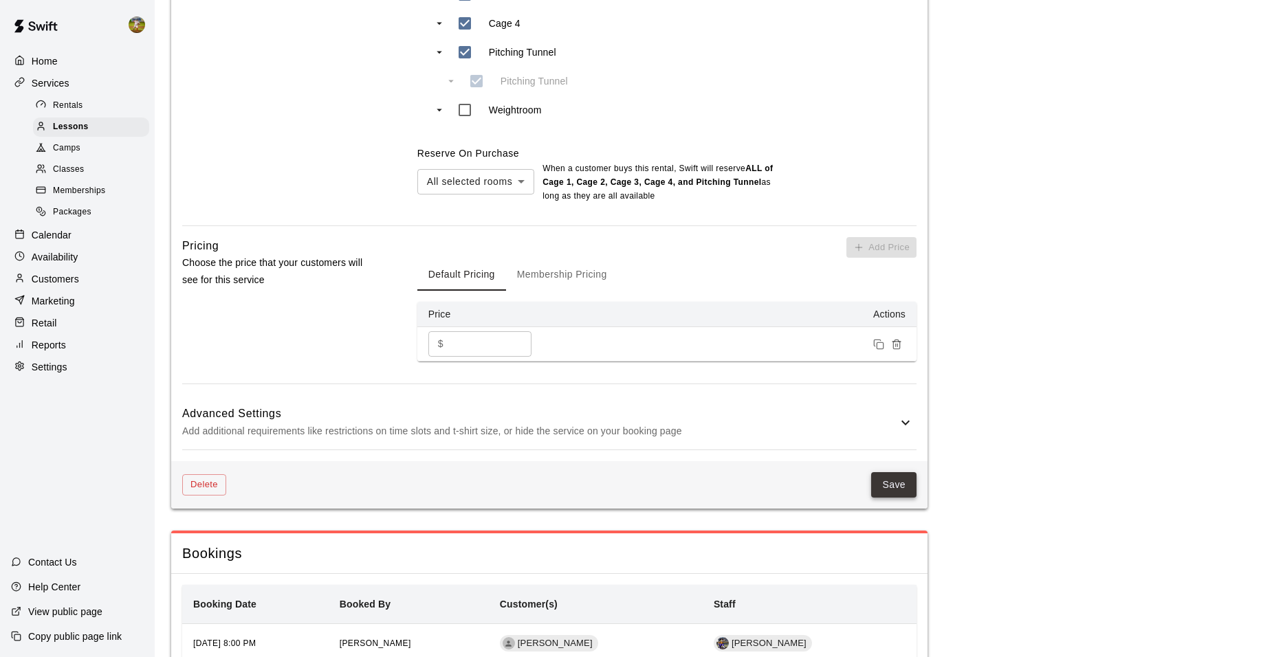
click at [892, 480] on button "Save" at bounding box center [893, 484] width 45 height 25
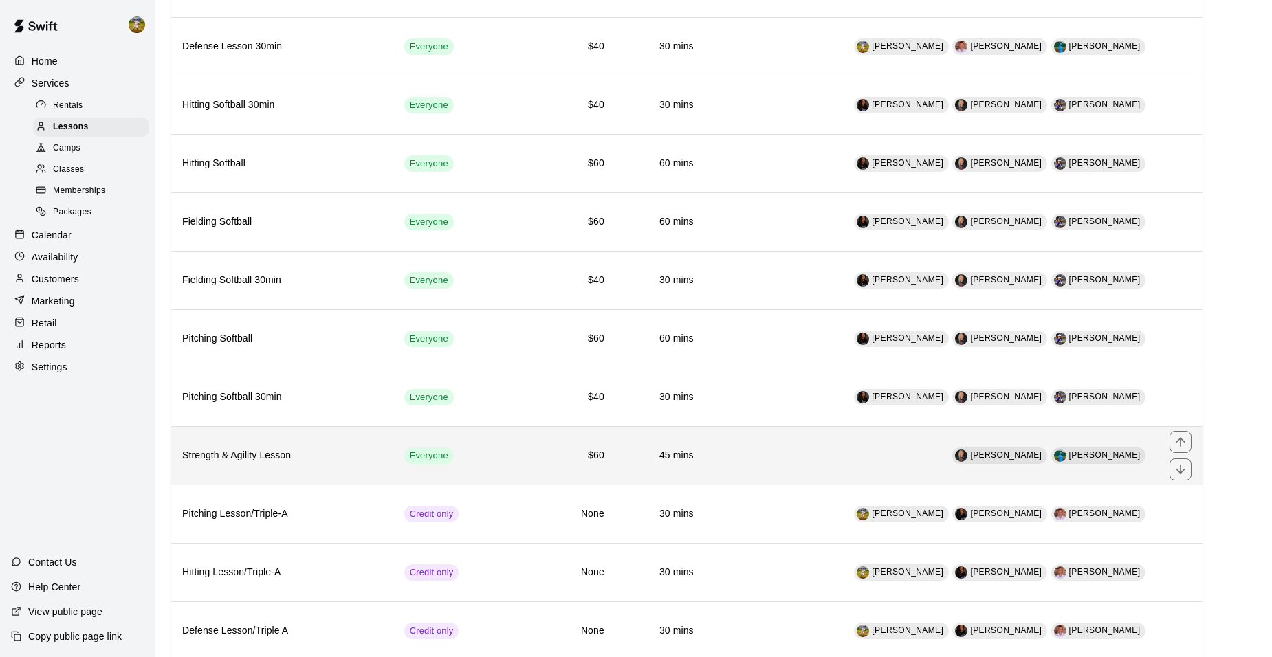
scroll to position [413, 0]
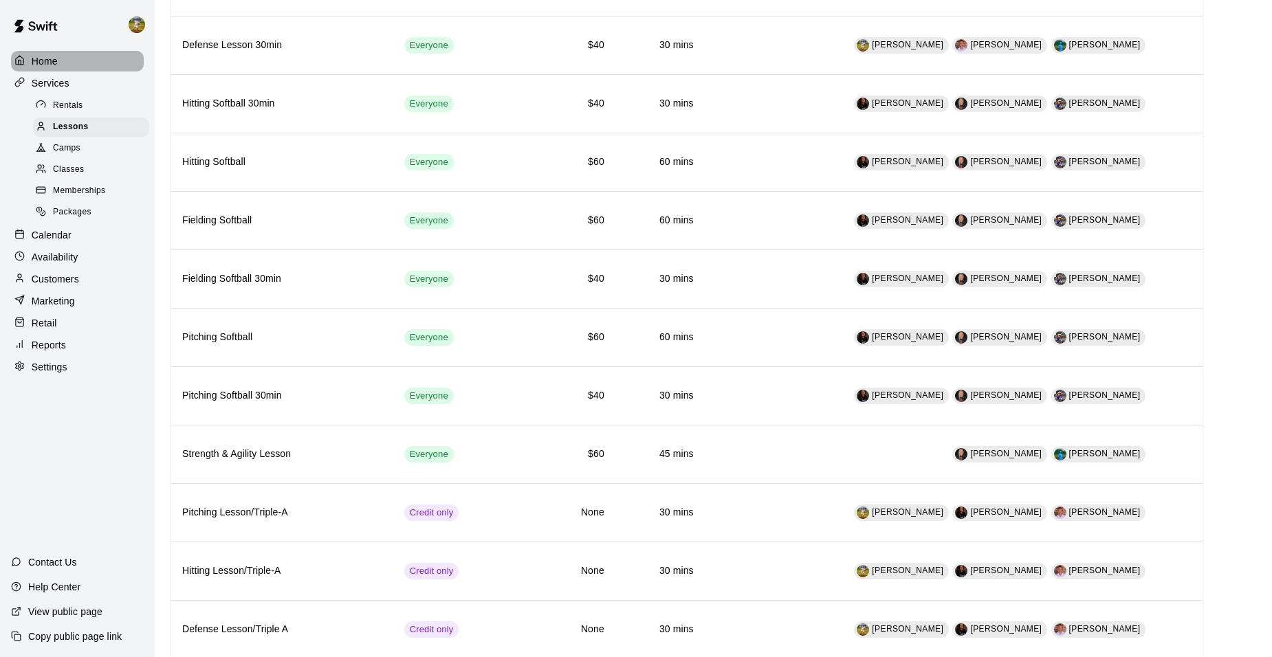
click at [50, 58] on p "Home" at bounding box center [45, 61] width 26 height 14
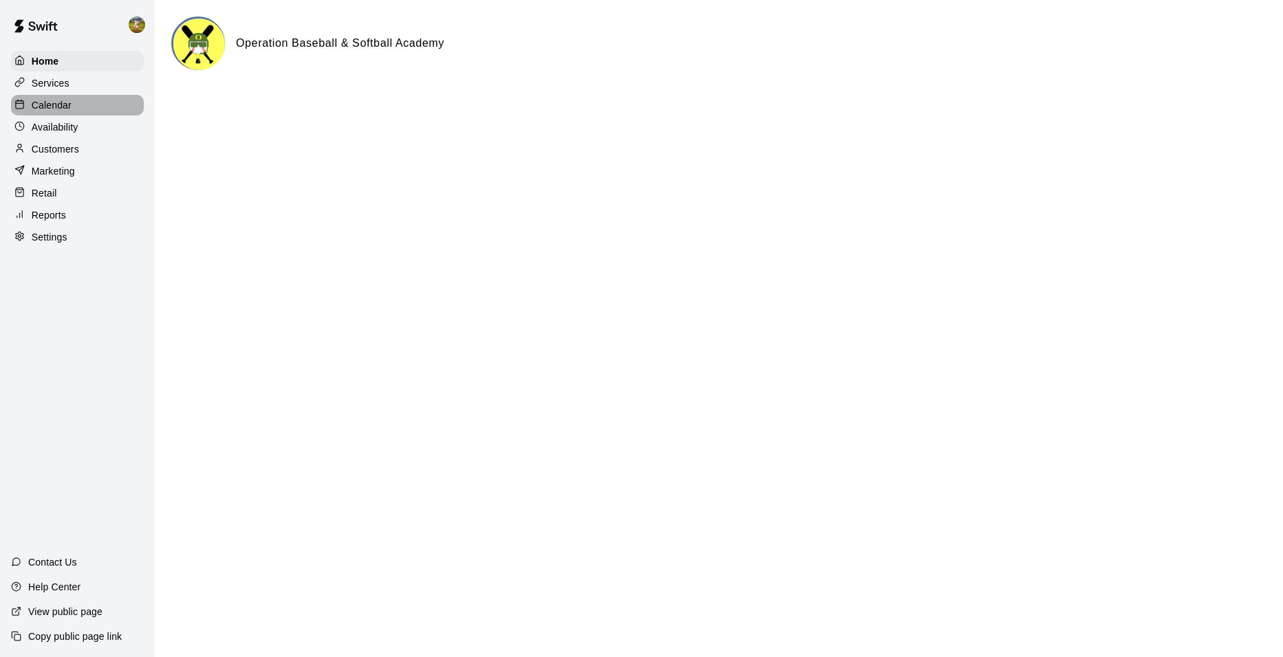
click at [100, 97] on div "Calendar" at bounding box center [77, 105] width 133 height 21
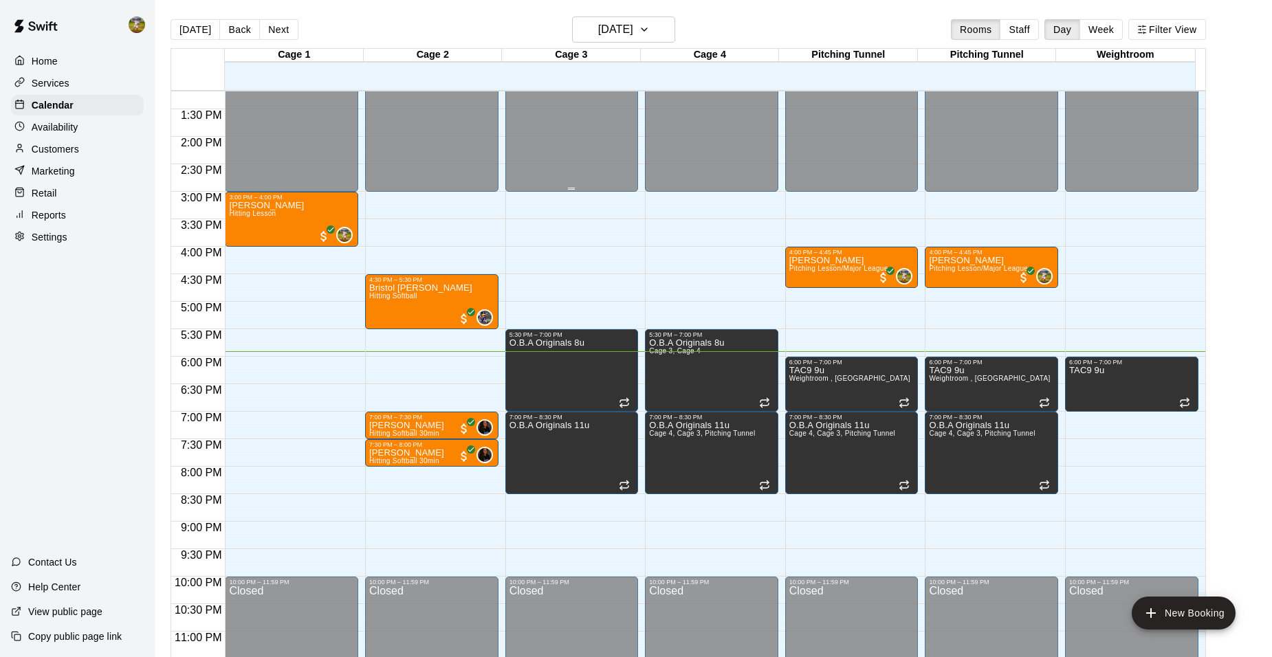
scroll to position [740, 0]
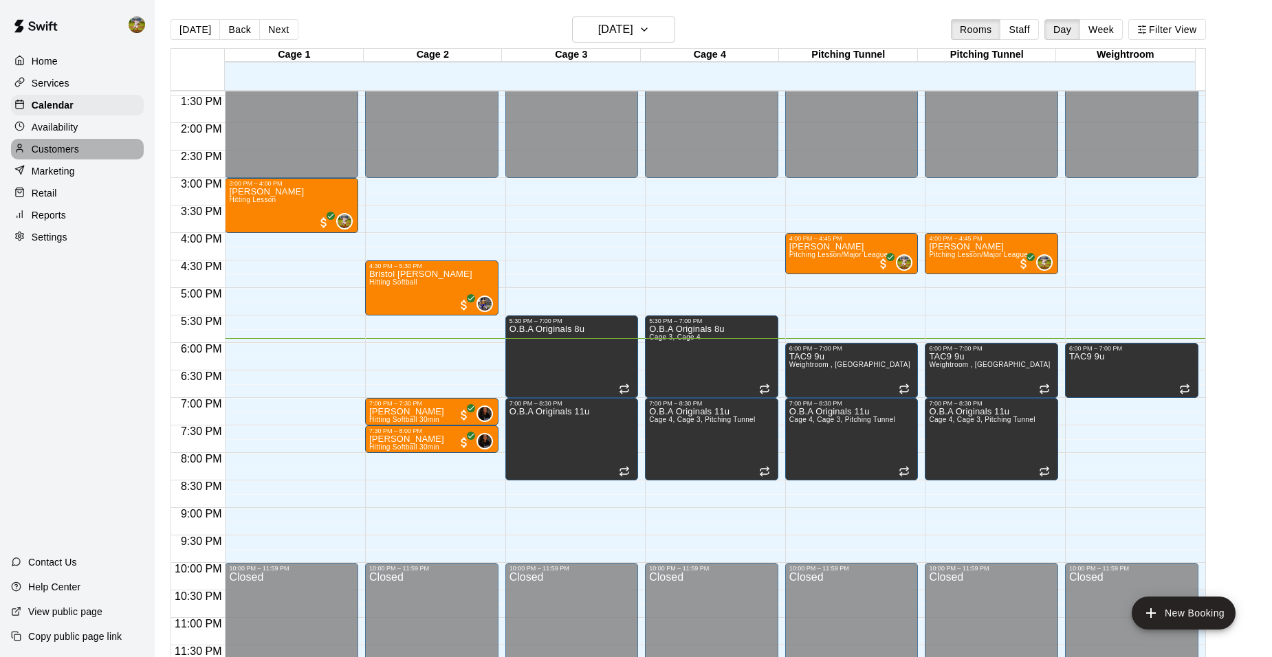
click at [53, 153] on p "Customers" at bounding box center [55, 149] width 47 height 14
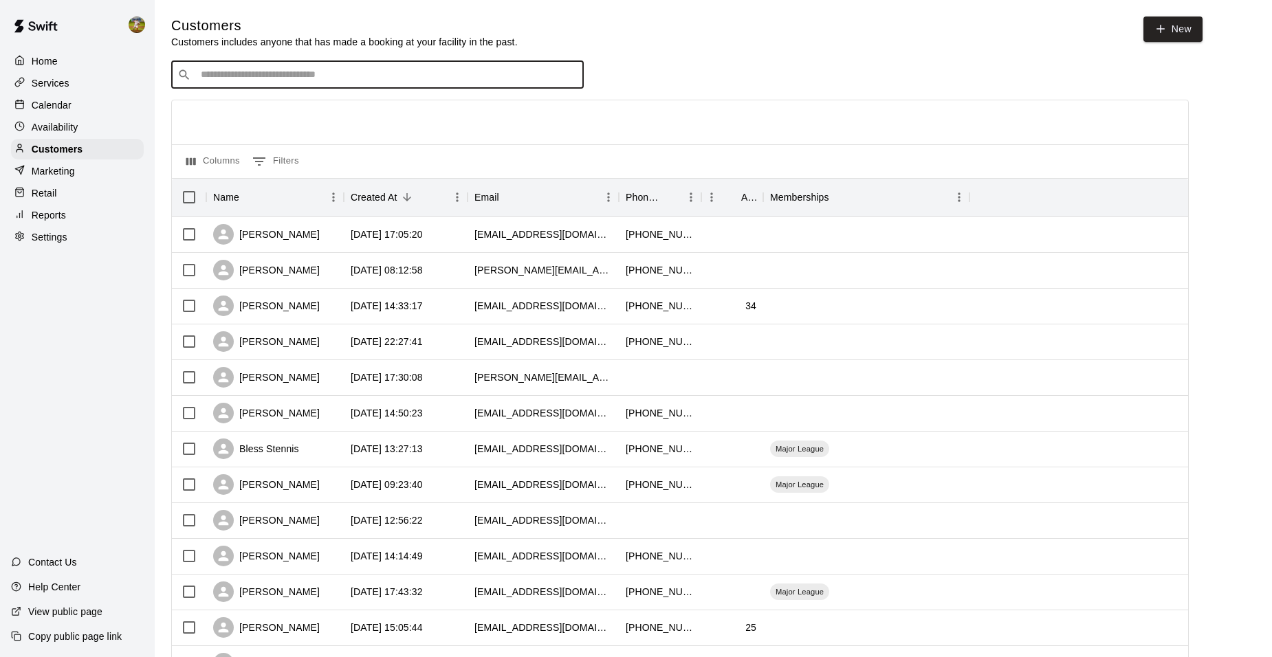
click at [397, 81] on input "Search customers by name or email" at bounding box center [387, 75] width 381 height 14
type input "*"
type input "*****"
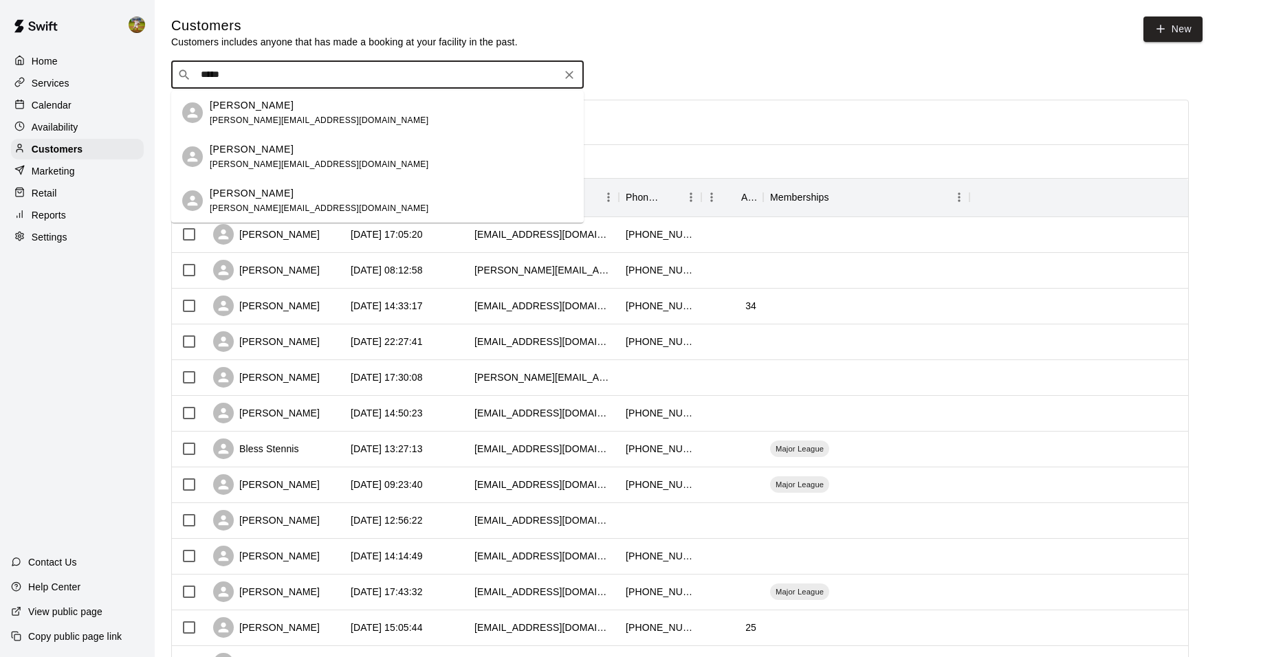
click at [278, 128] on div "[PERSON_NAME] [PERSON_NAME][EMAIL_ADDRESS][DOMAIN_NAME]" at bounding box center [377, 113] width 413 height 44
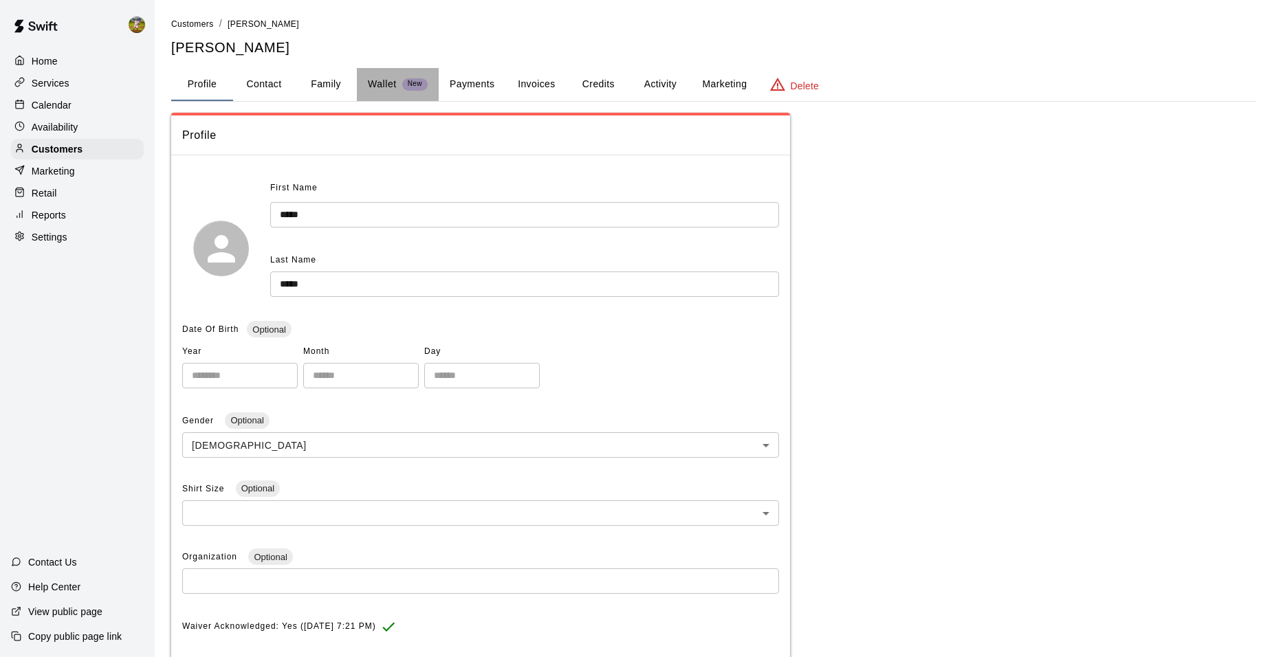
click at [401, 76] on button "Wallet New" at bounding box center [398, 84] width 82 height 33
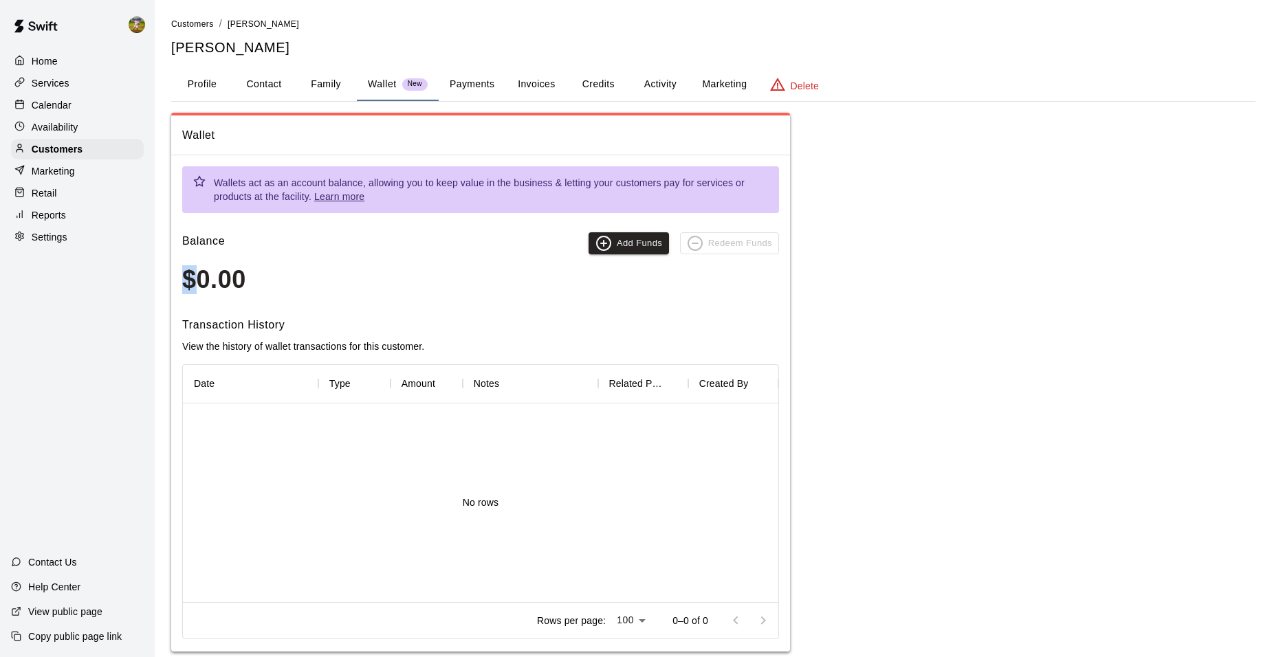
drag, startPoint x: 202, startPoint y: 287, endPoint x: 339, endPoint y: 254, distance: 140.8
click at [339, 254] on div "Balance Add Funds Redeem Funds $0.00" at bounding box center [480, 263] width 597 height 62
drag, startPoint x: 208, startPoint y: 283, endPoint x: 244, endPoint y: 276, distance: 37.1
click at [213, 283] on h3 "$0.00" at bounding box center [480, 279] width 597 height 29
click at [248, 274] on h3 "$0.00" at bounding box center [480, 279] width 597 height 29
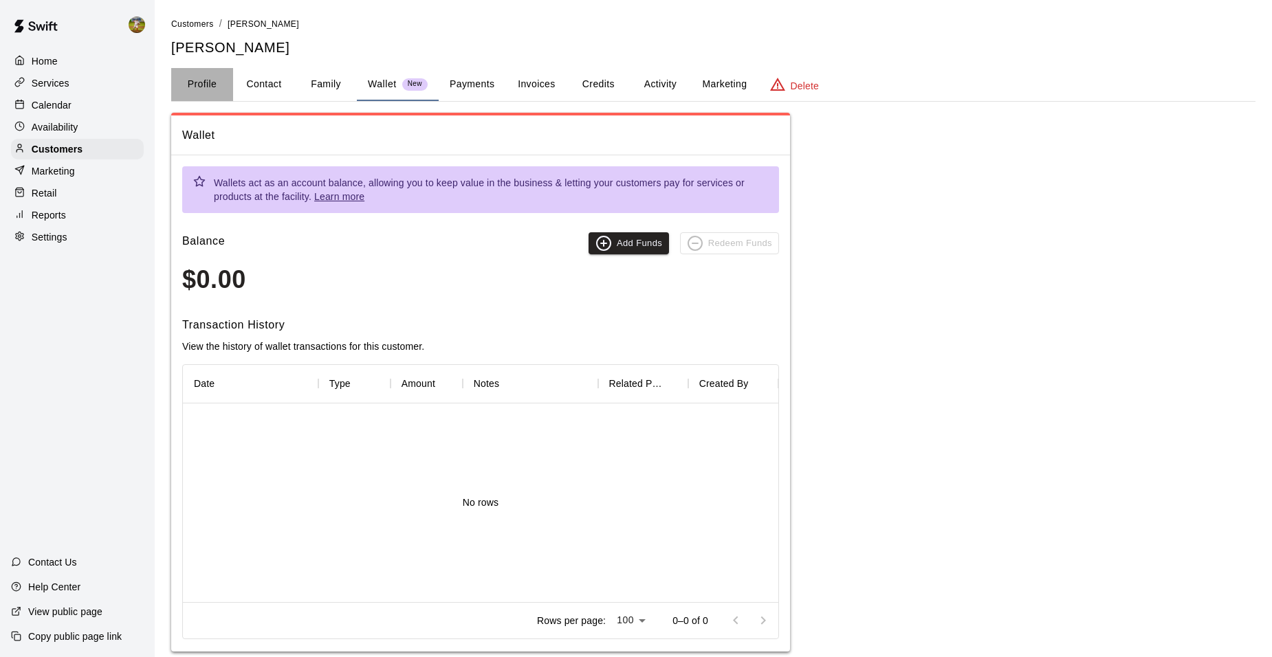
click at [201, 89] on button "Profile" at bounding box center [202, 84] width 62 height 33
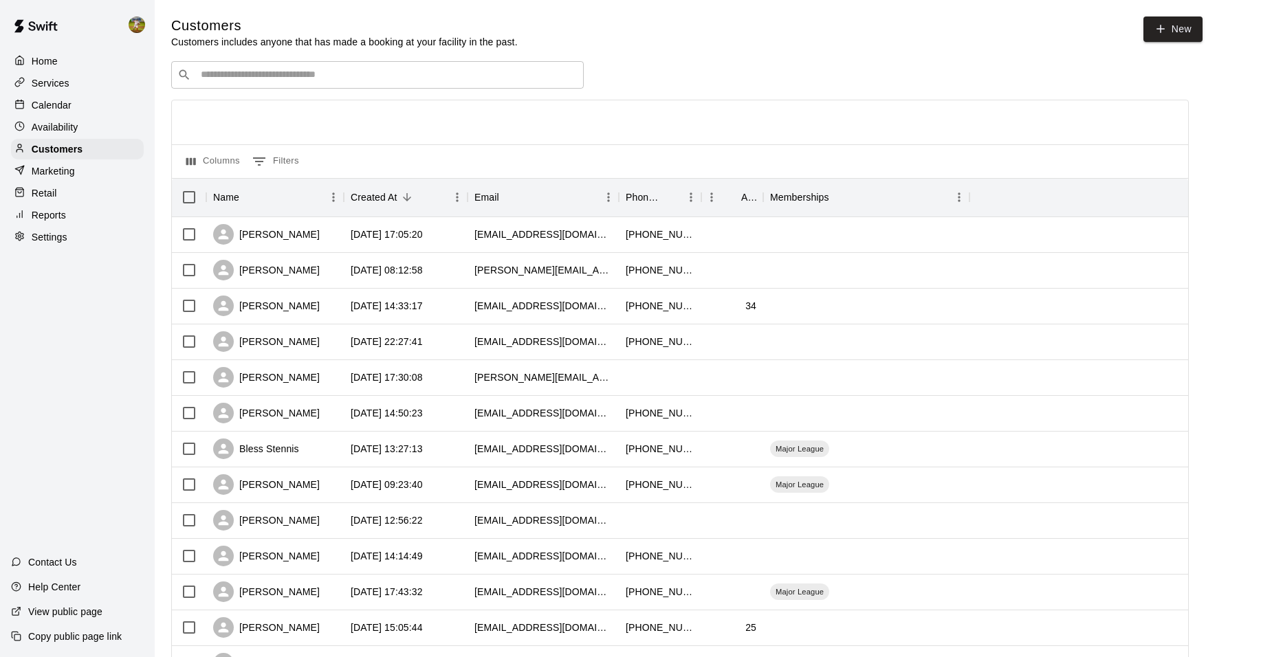
click at [362, 63] on div "Customers Customers includes anyone that has made a booking at your facility in…" at bounding box center [713, 583] width 1085 height 1132
drag, startPoint x: 362, startPoint y: 63, endPoint x: 362, endPoint y: 74, distance: 11.7
click at [362, 74] on input "Search customers by name or email" at bounding box center [387, 75] width 381 height 14
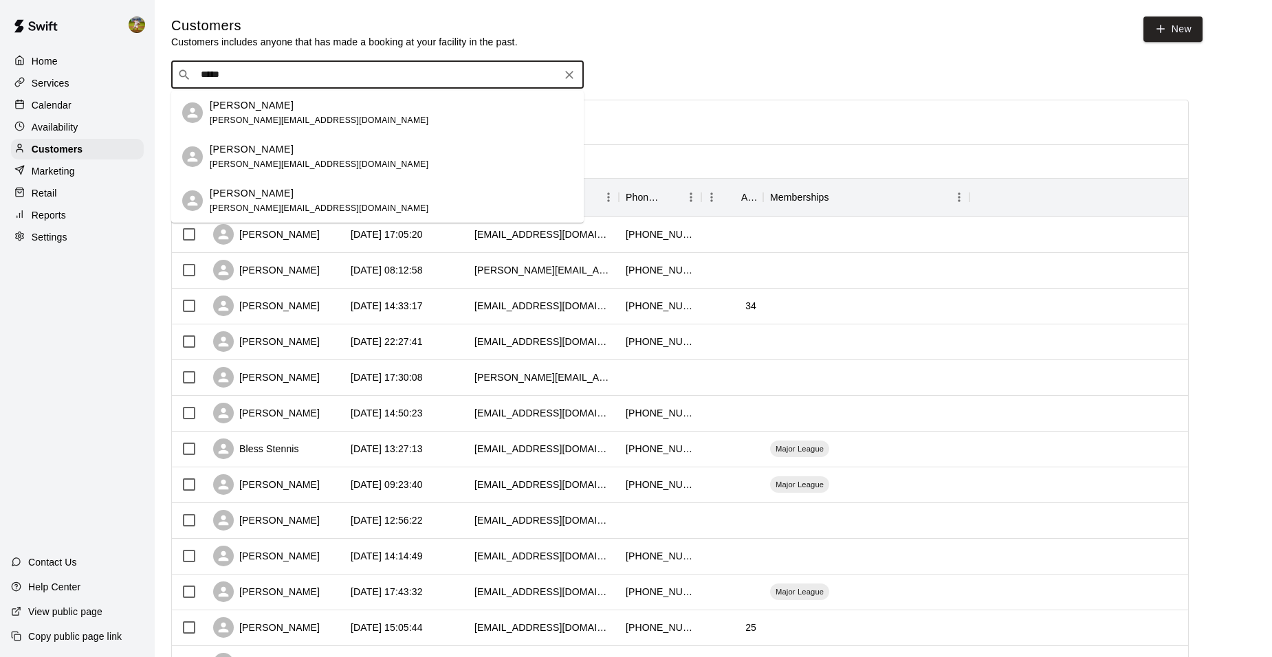
type input "*****"
drag, startPoint x: 257, startPoint y: 82, endPoint x: 137, endPoint y: 86, distance: 119.7
click at [137, 86] on div "Home Services Calendar Availability Customers Marketing Retail Reports Settings…" at bounding box center [636, 593] width 1272 height 1187
drag, startPoint x: 63, startPoint y: 104, endPoint x: 91, endPoint y: 99, distance: 27.9
click at [63, 104] on p "Calendar" at bounding box center [52, 105] width 40 height 14
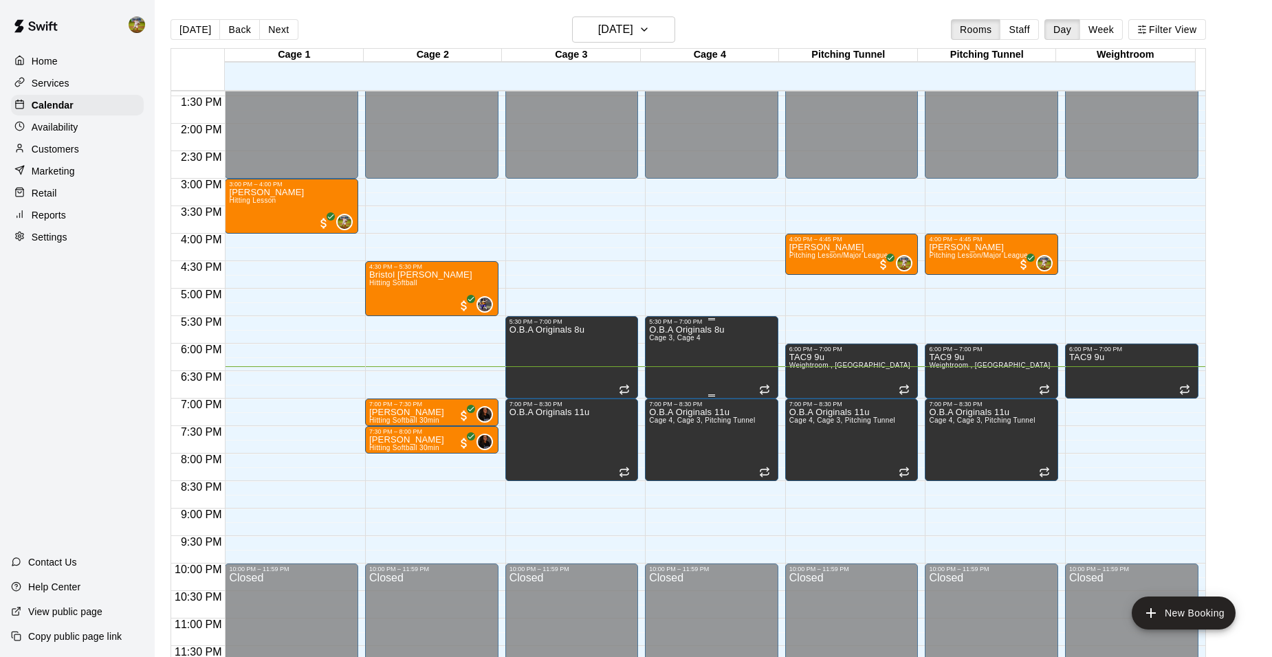
scroll to position [740, 0]
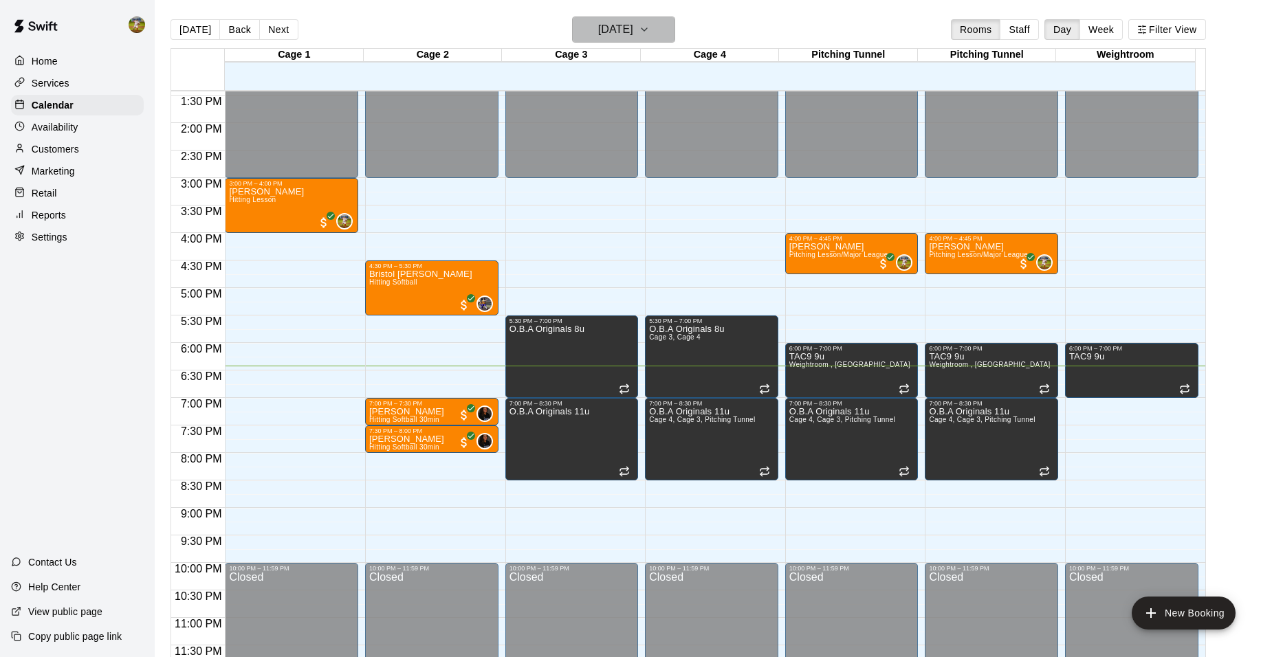
click at [631, 41] on button "[DATE]" at bounding box center [623, 30] width 103 height 26
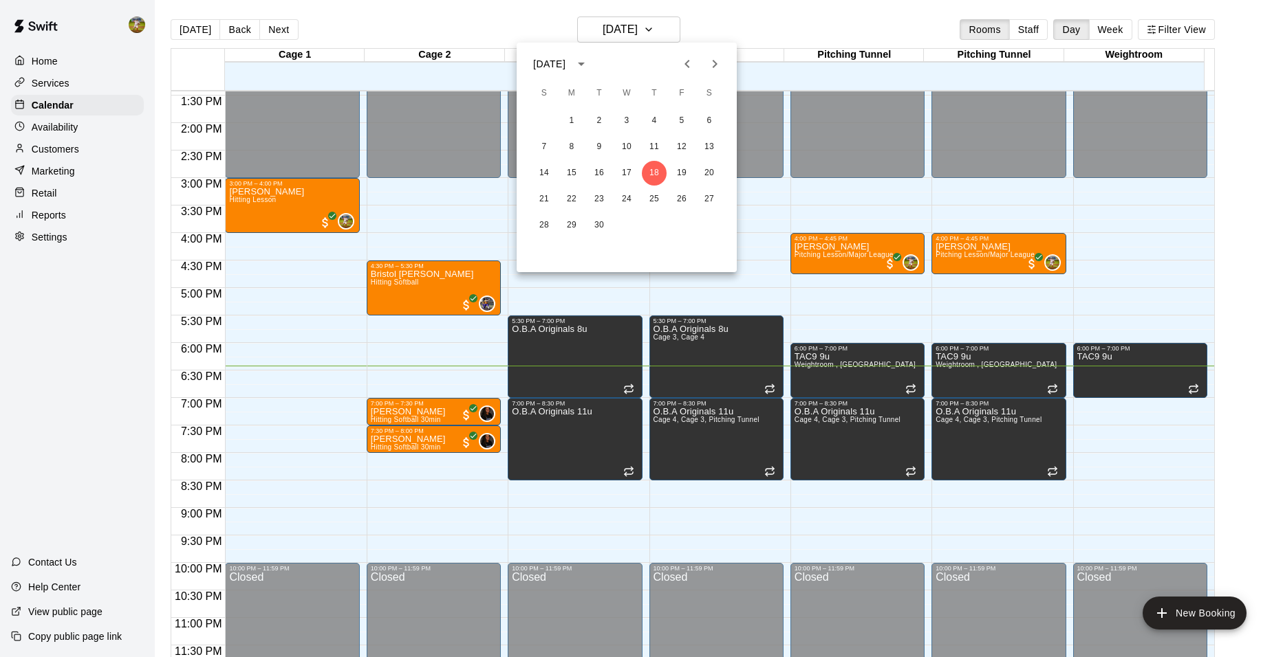
click at [719, 185] on div "14 15 16 17 18 19 20" at bounding box center [626, 173] width 220 height 25
click at [715, 176] on button "20" at bounding box center [709, 173] width 25 height 25
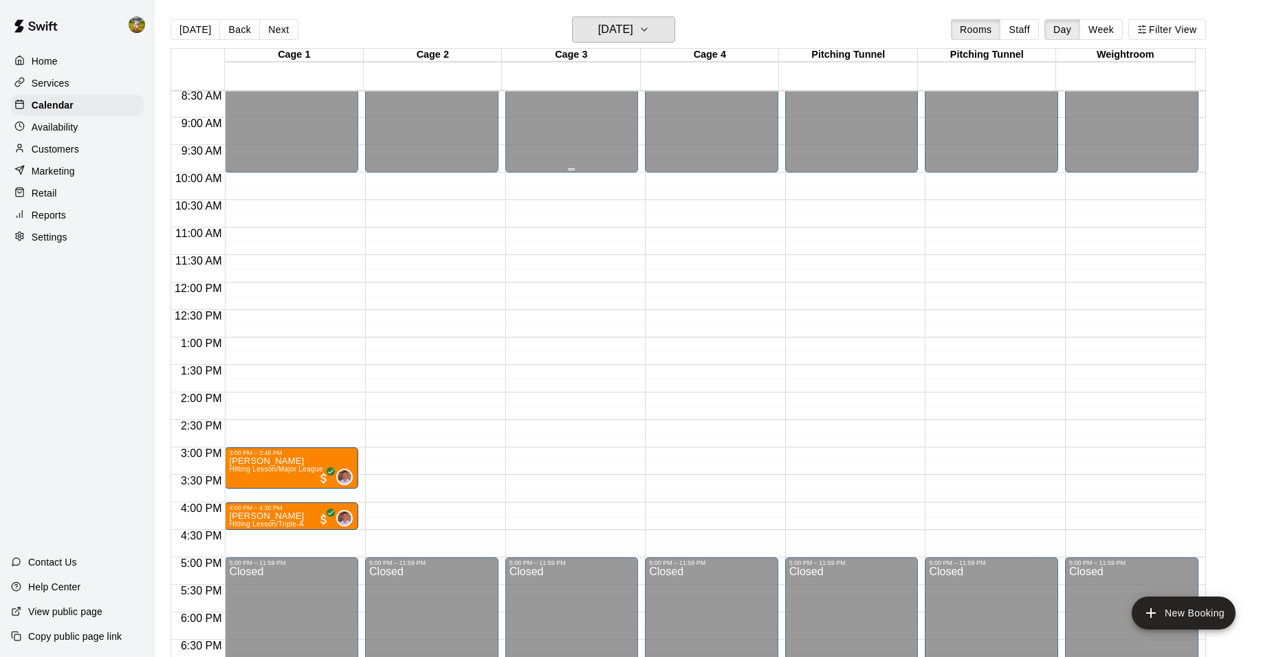
scroll to position [481, 0]
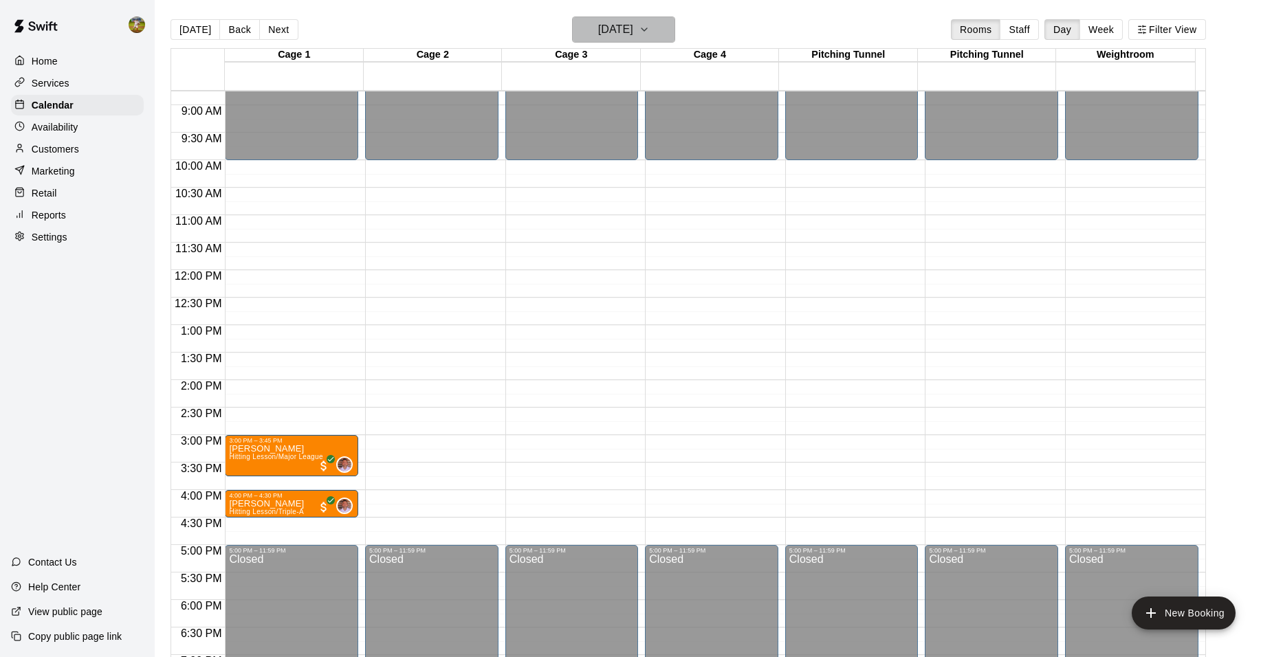
click at [598, 20] on h6 "[DATE]" at bounding box center [615, 29] width 35 height 19
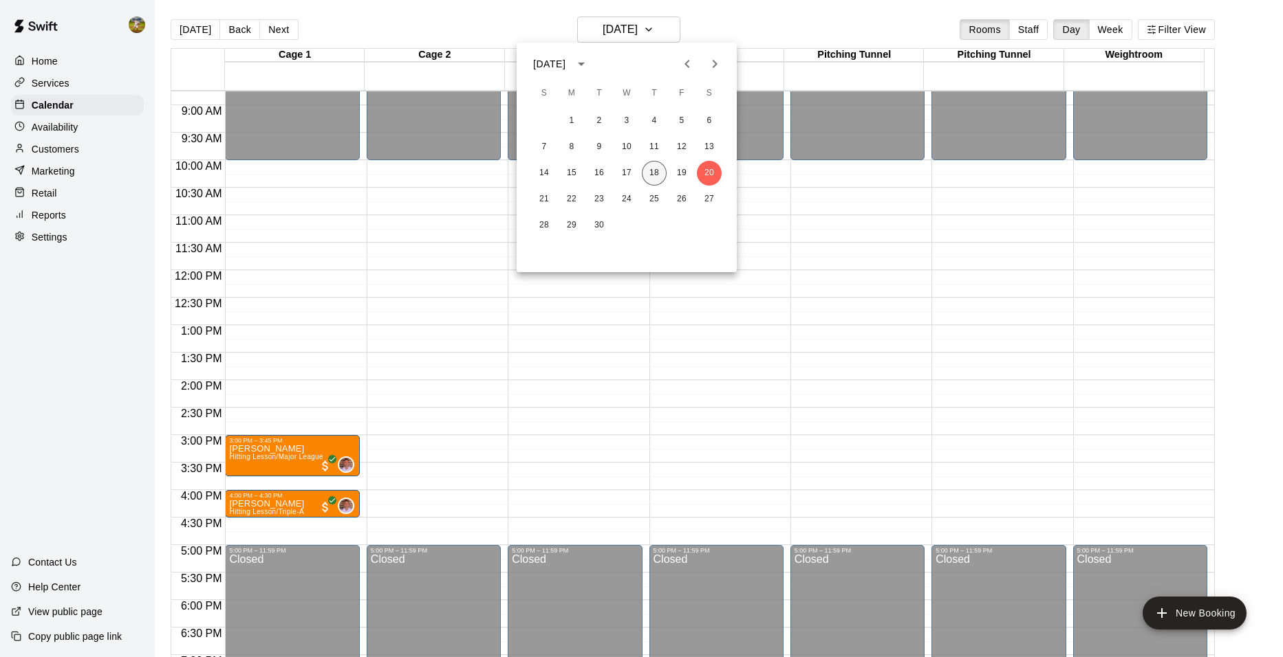
click at [657, 171] on button "18" at bounding box center [654, 173] width 25 height 25
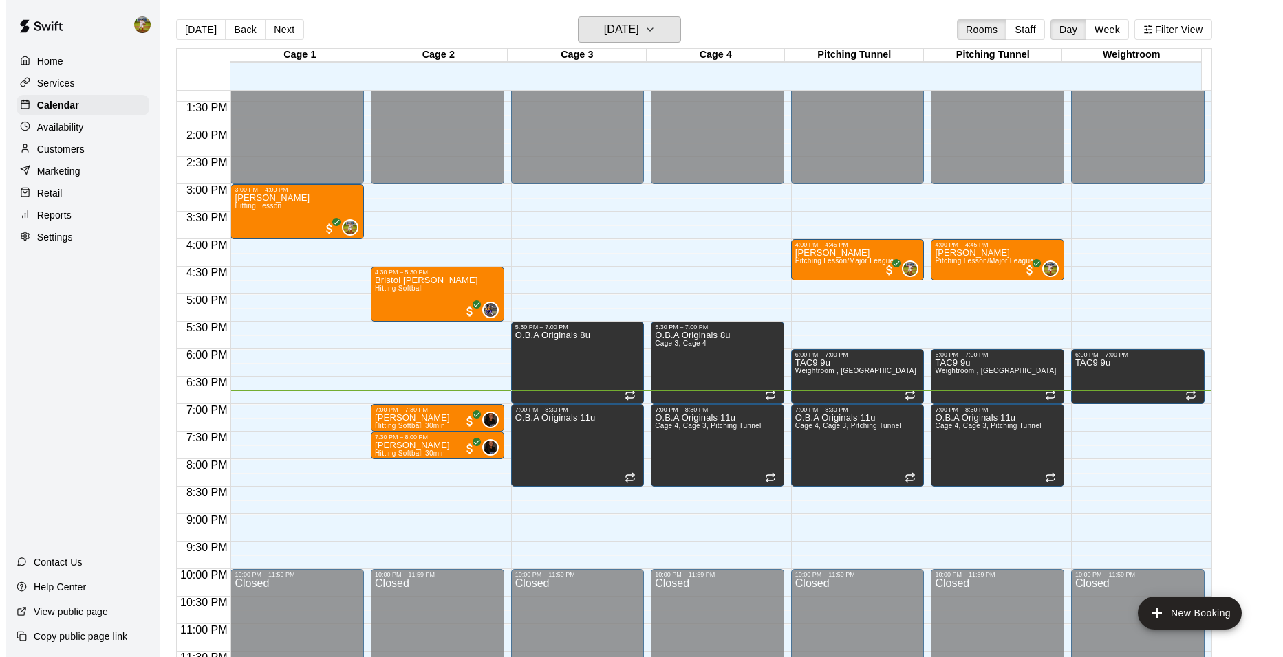
scroll to position [740, 0]
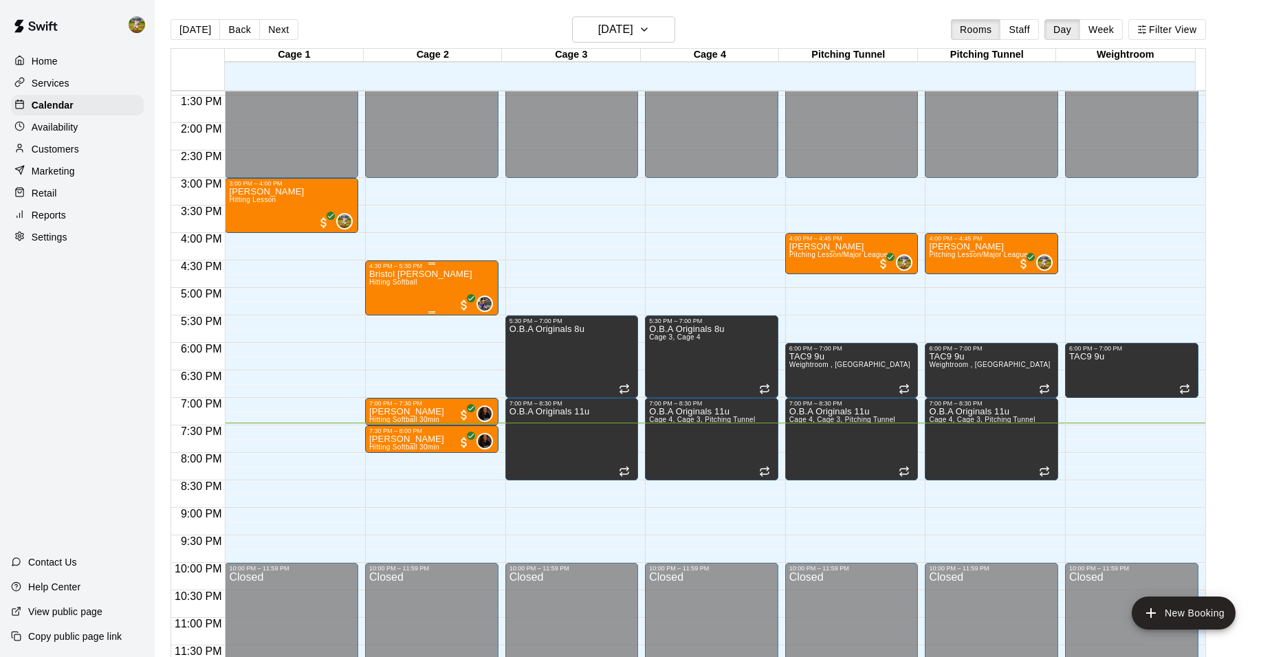
click at [428, 283] on div "Bristol [PERSON_NAME] Hitting Softball 0" at bounding box center [431, 598] width 125 height 657
